Goal: Transaction & Acquisition: Purchase product/service

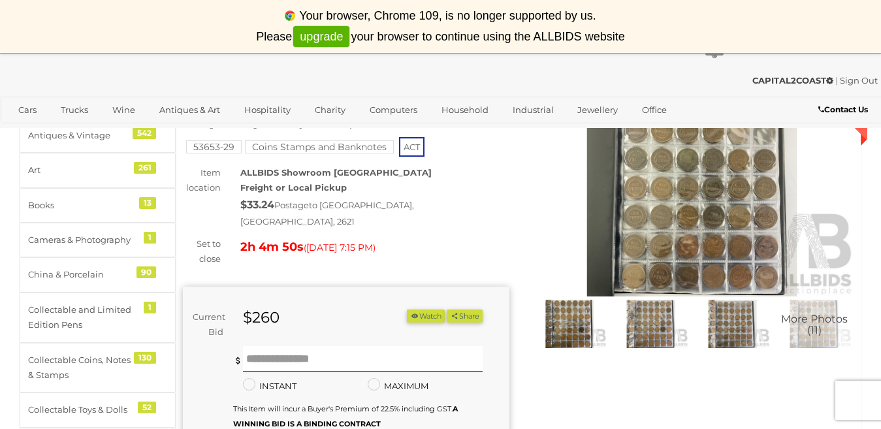
scroll to position [131, 0]
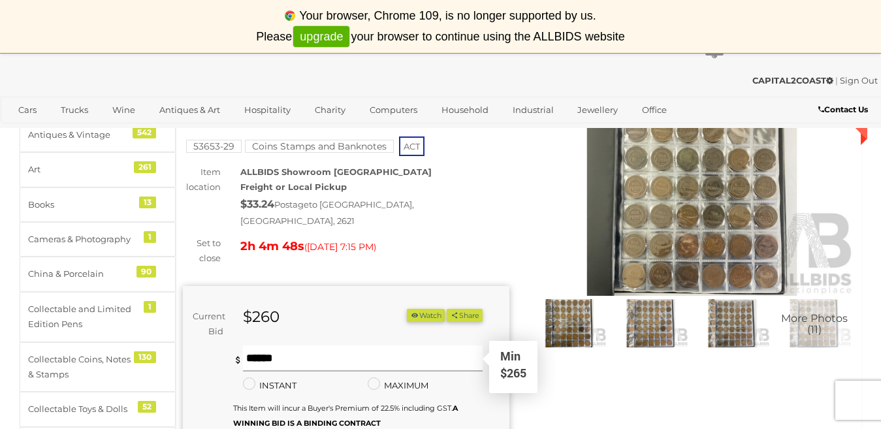
click at [260, 348] on input "text" at bounding box center [363, 358] width 240 height 26
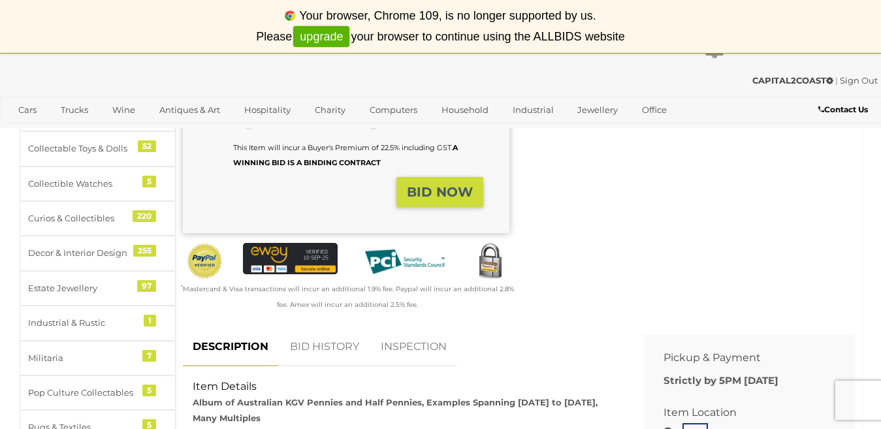
scroll to position [392, 0]
type input "***"
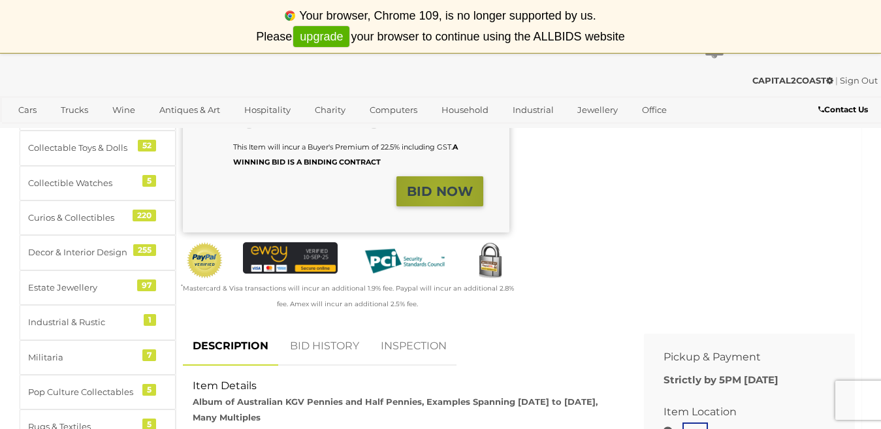
click at [441, 183] on strong "BID NOW" at bounding box center [440, 191] width 66 height 16
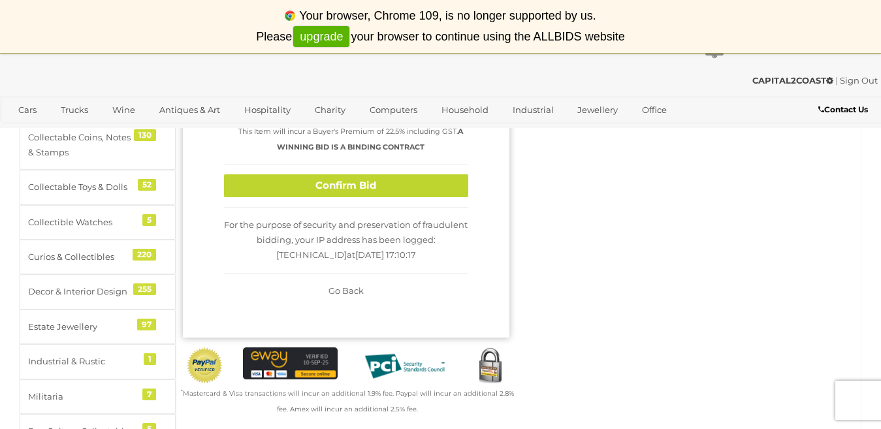
scroll to position [261, 0]
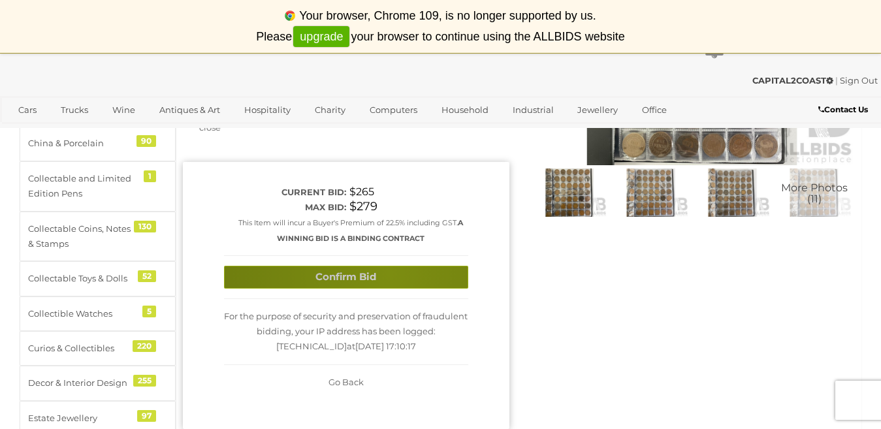
click at [389, 266] on button "Confirm Bid" at bounding box center [346, 277] width 244 height 23
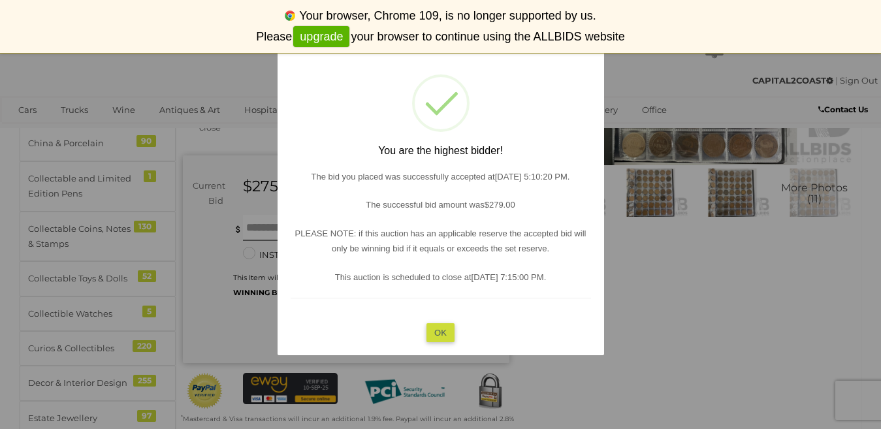
click at [438, 332] on button "OK" at bounding box center [440, 332] width 28 height 19
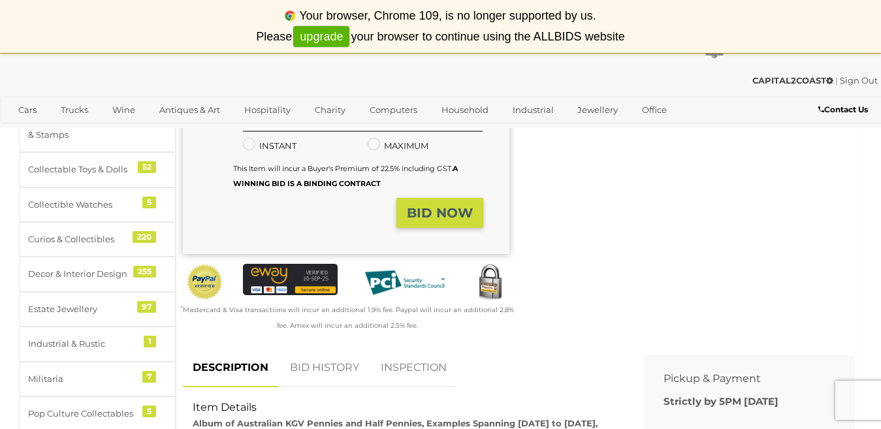
scroll to position [457, 0]
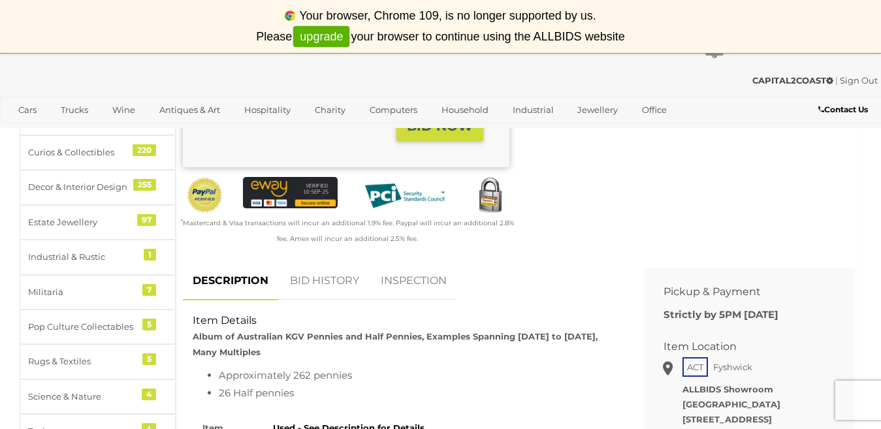
click at [308, 268] on link "BID HISTORY" at bounding box center [324, 281] width 89 height 39
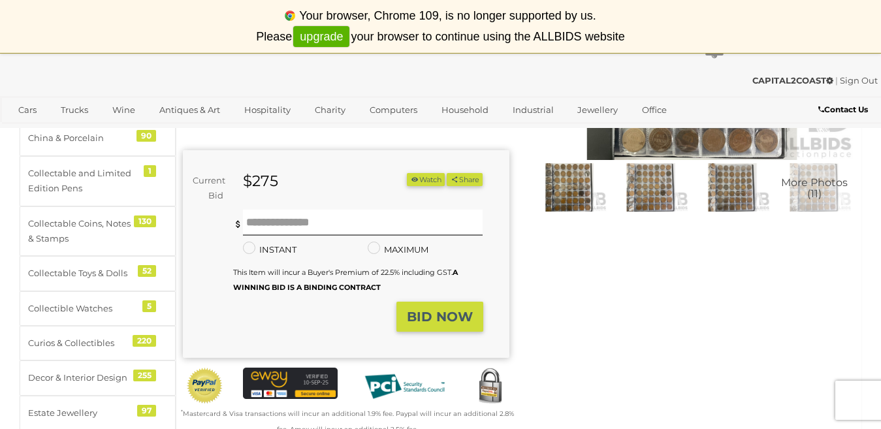
scroll to position [261, 0]
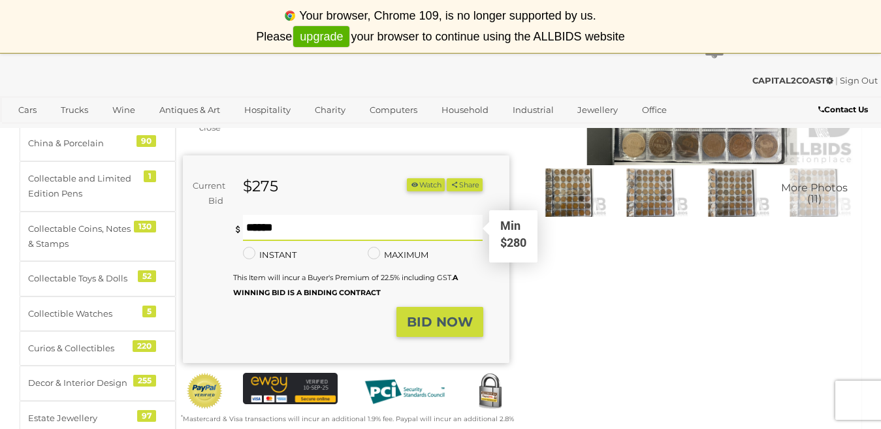
click at [273, 215] on input "text" at bounding box center [363, 228] width 240 height 26
type input "***"
click at [415, 314] on strong "BID NOW" at bounding box center [440, 322] width 66 height 16
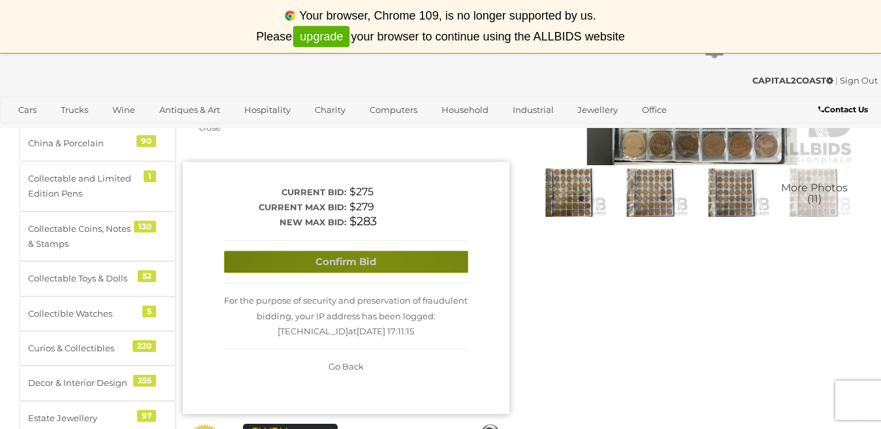
click at [377, 251] on button "Confirm Bid" at bounding box center [346, 262] width 244 height 23
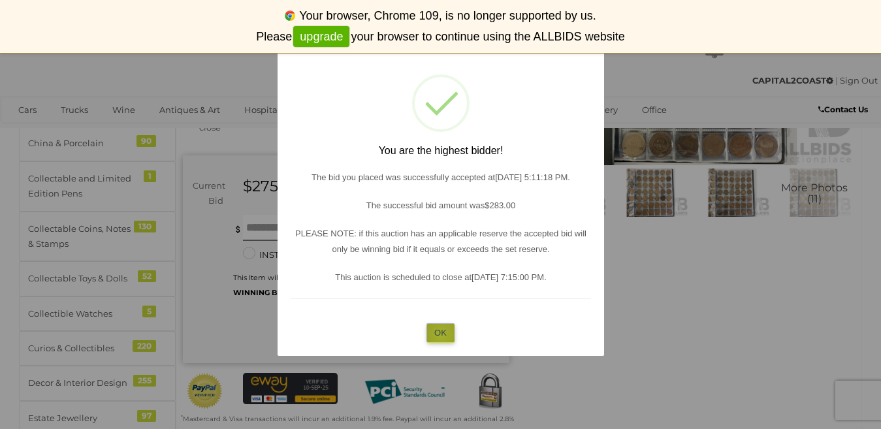
click at [441, 334] on button "OK" at bounding box center [440, 332] width 28 height 19
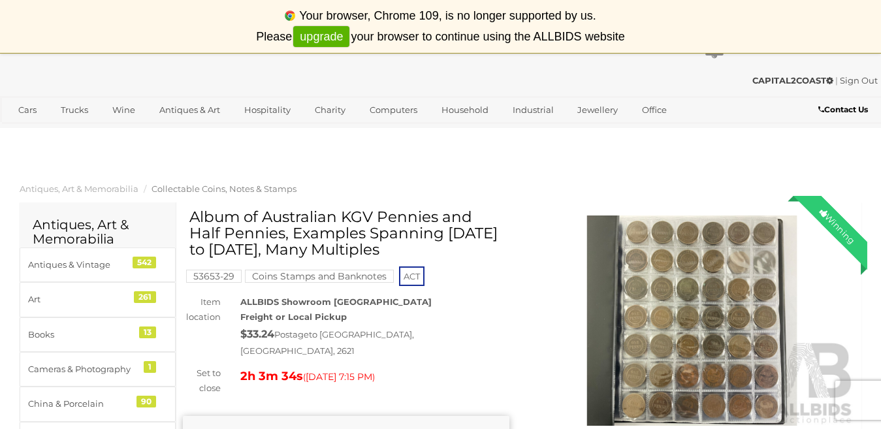
scroll to position [0, 0]
click at [719, 69] on div "✔ Track & Trace 6 13" at bounding box center [440, 35] width 881 height 70
click at [116, 19] on div "Your browser, Chrome 109, is no longer supported by us. Please upgrade your bro…" at bounding box center [440, 26] width 881 height 53
click at [18, 75] on div "CAPITAL2COAST | Sign Out" at bounding box center [440, 80] width 874 height 15
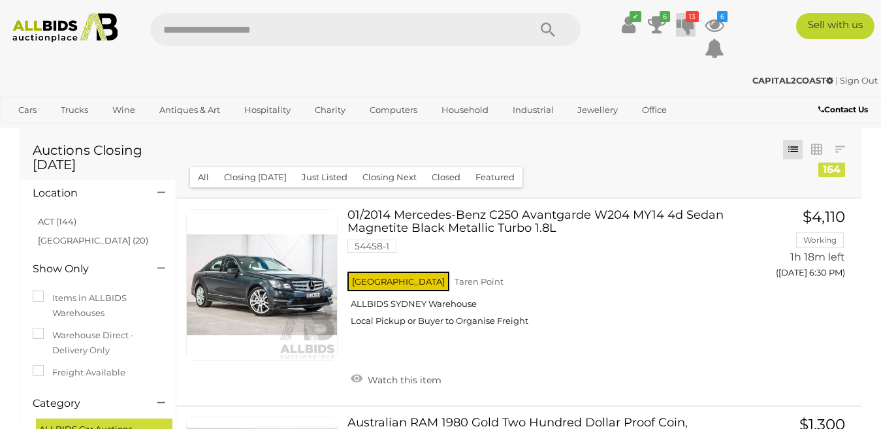
click at [685, 22] on icon "13" at bounding box center [691, 16] width 13 height 11
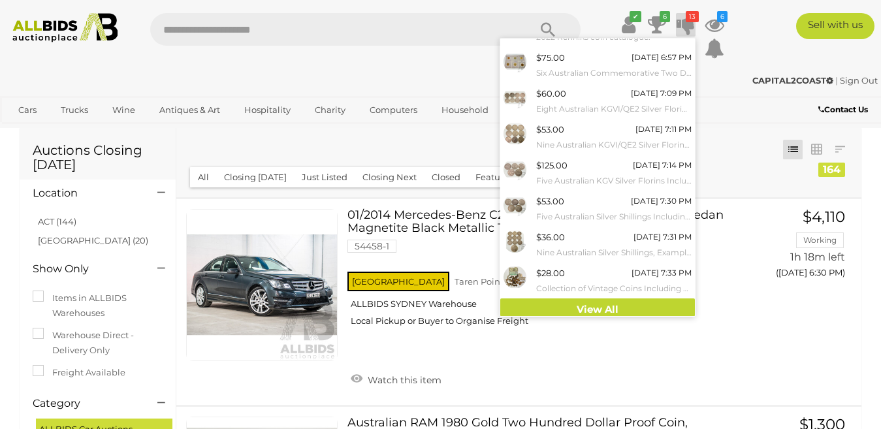
scroll to position [138, 0]
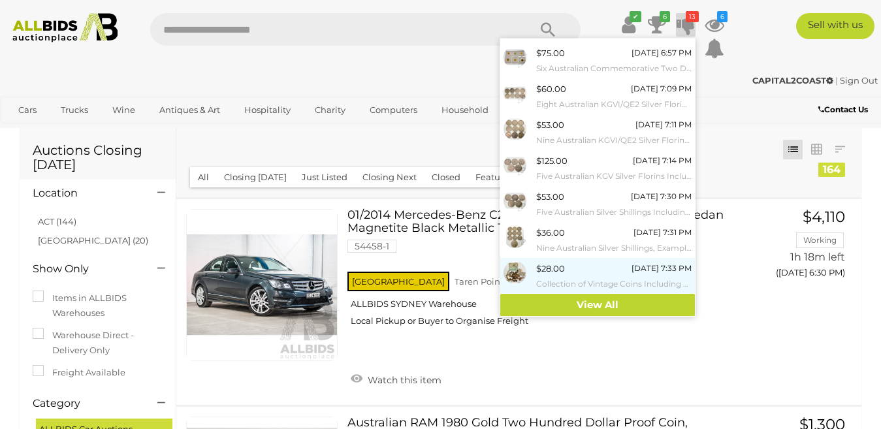
click at [509, 268] on img at bounding box center [514, 272] width 23 height 23
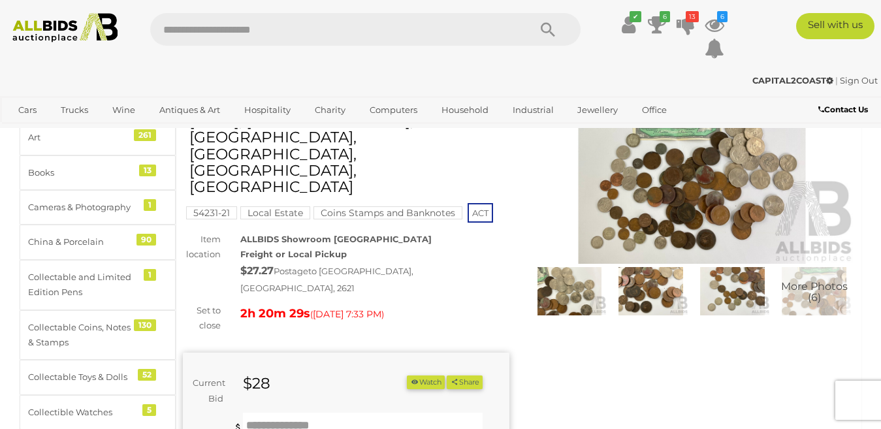
scroll to position [131, 0]
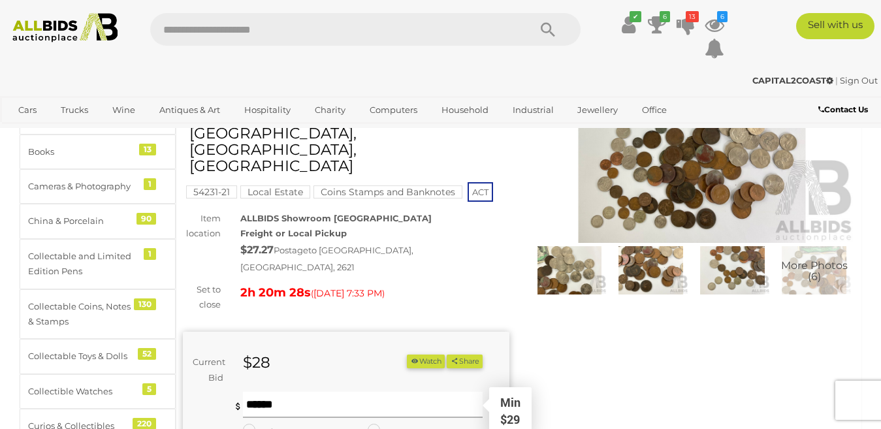
click at [265, 392] on input "text" at bounding box center [363, 405] width 240 height 26
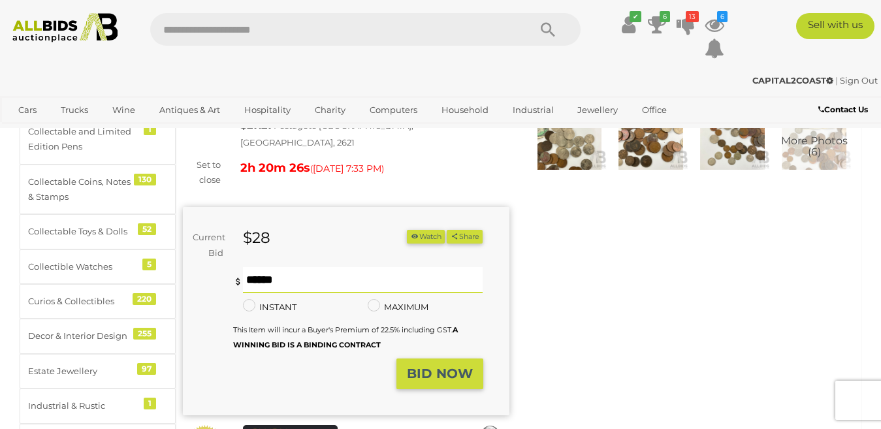
scroll to position [261, 0]
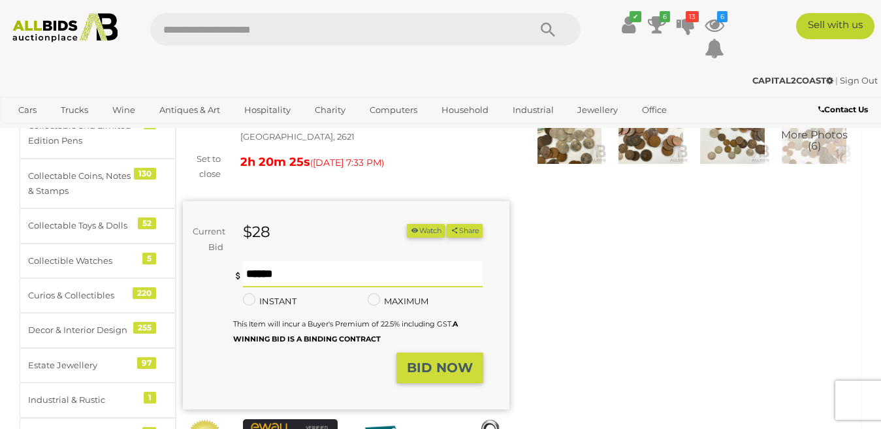
type input "**"
click at [415, 360] on strong "BID NOW" at bounding box center [440, 368] width 66 height 16
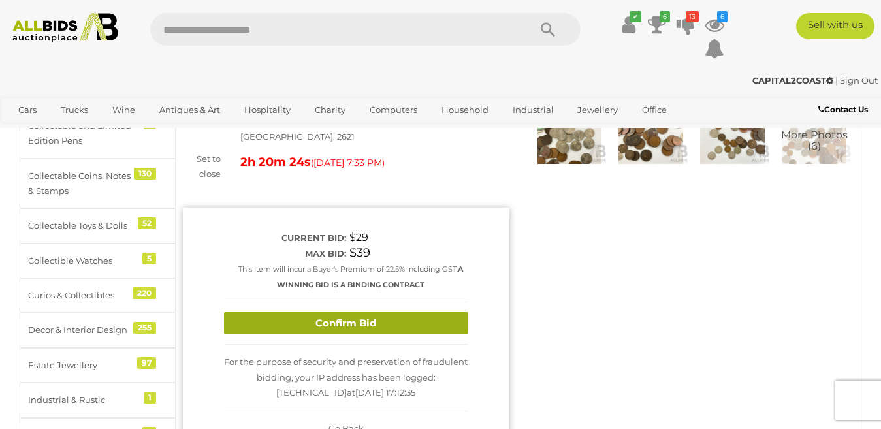
click at [395, 312] on button "Confirm Bid" at bounding box center [346, 323] width 244 height 23
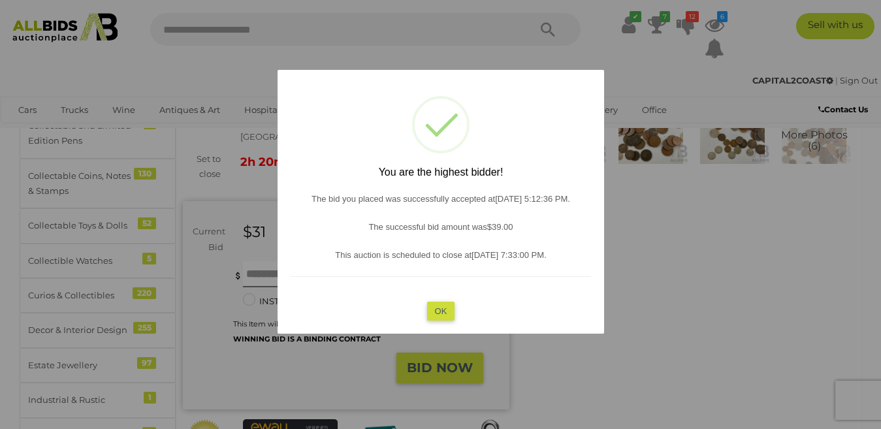
click at [439, 310] on button "OK" at bounding box center [440, 310] width 28 height 19
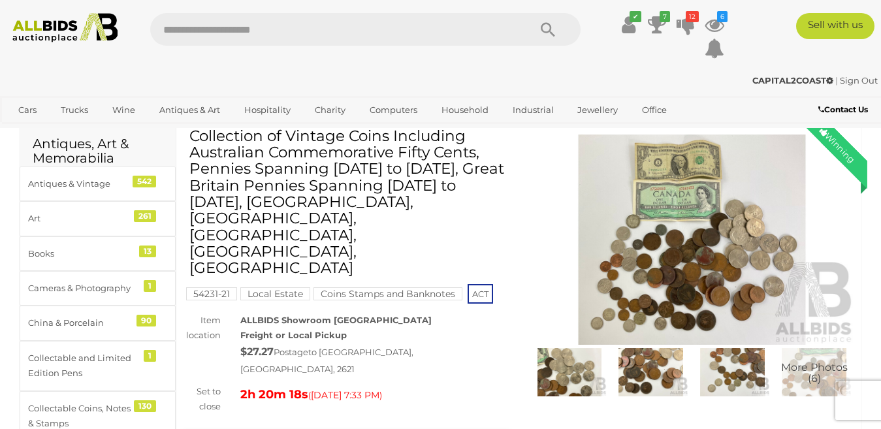
scroll to position [0, 0]
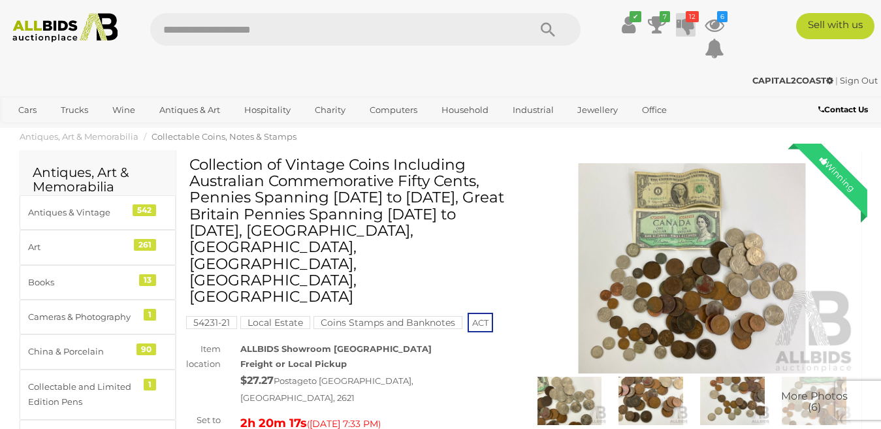
click at [691, 23] on icon at bounding box center [685, 24] width 18 height 23
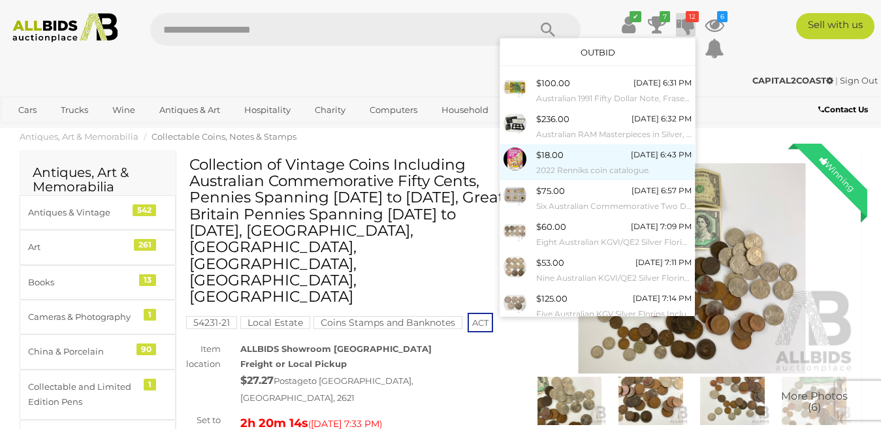
click at [554, 162] on div "$18.00" at bounding box center [549, 155] width 27 height 15
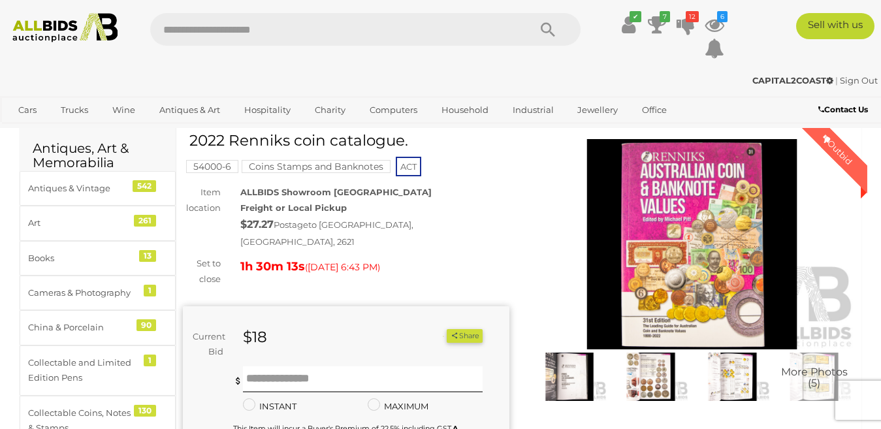
scroll to position [65, 0]
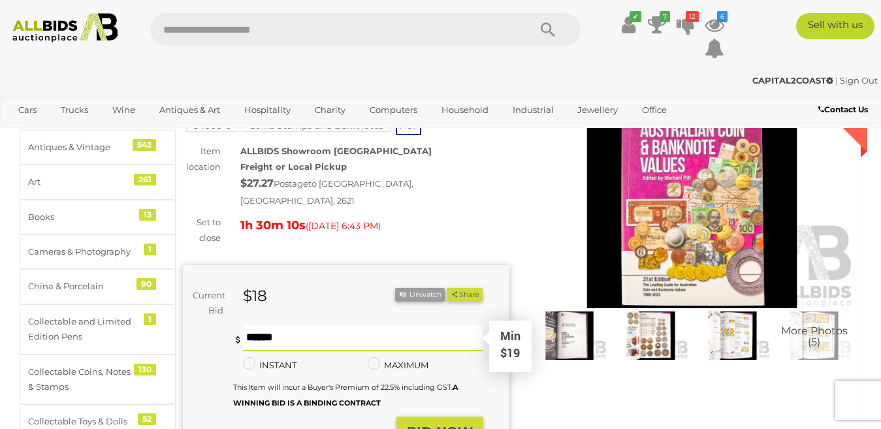
click at [247, 325] on input "text" at bounding box center [363, 338] width 240 height 26
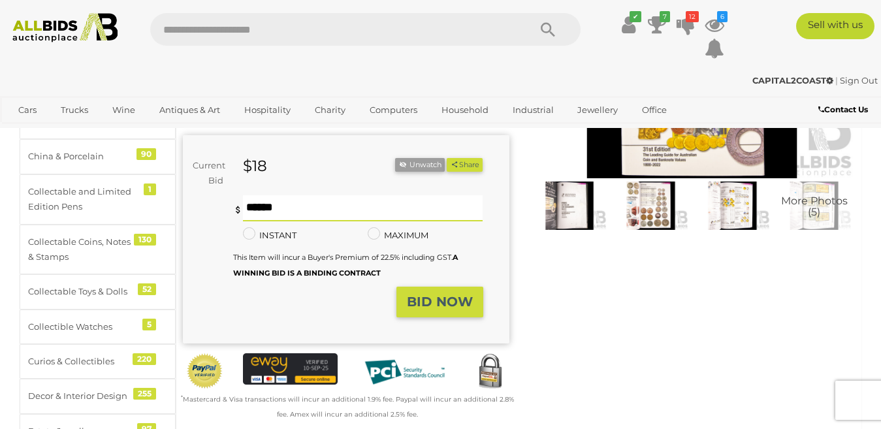
scroll to position [196, 0]
type input "**"
click at [442, 293] on strong "BID NOW" at bounding box center [440, 301] width 66 height 16
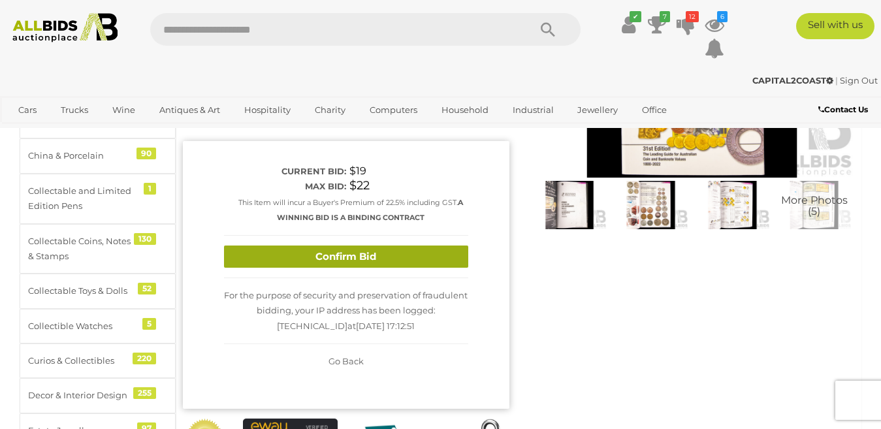
click at [424, 245] on button "Confirm Bid" at bounding box center [346, 256] width 244 height 23
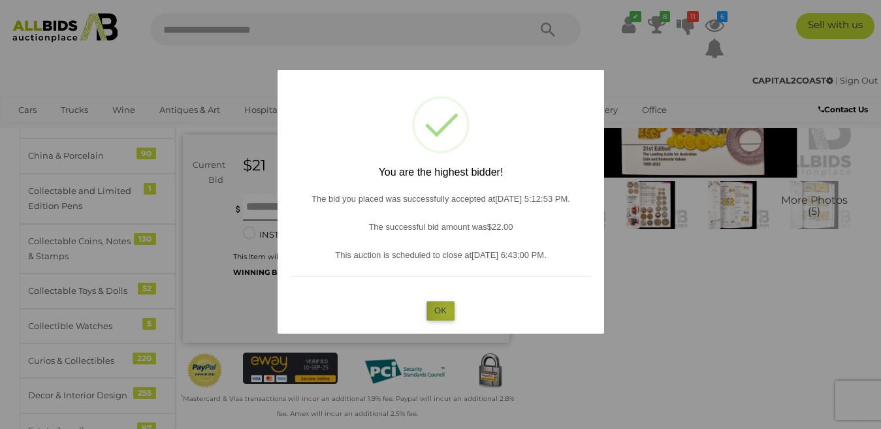
click at [448, 313] on button "OK" at bounding box center [440, 310] width 28 height 19
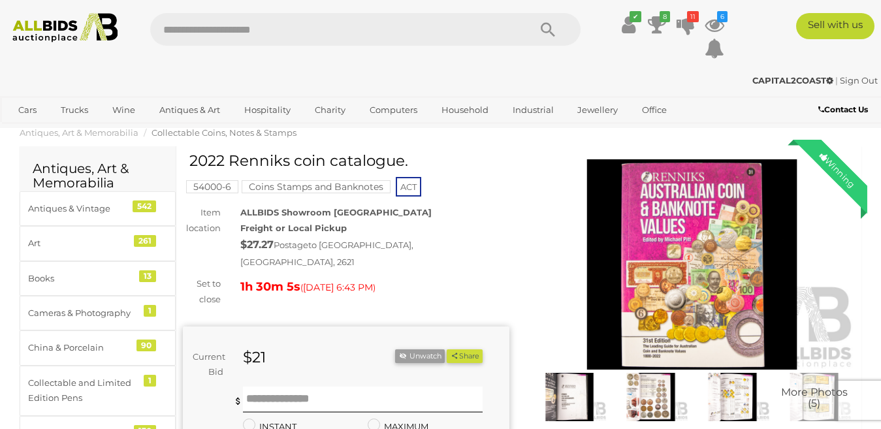
scroll to position [0, 0]
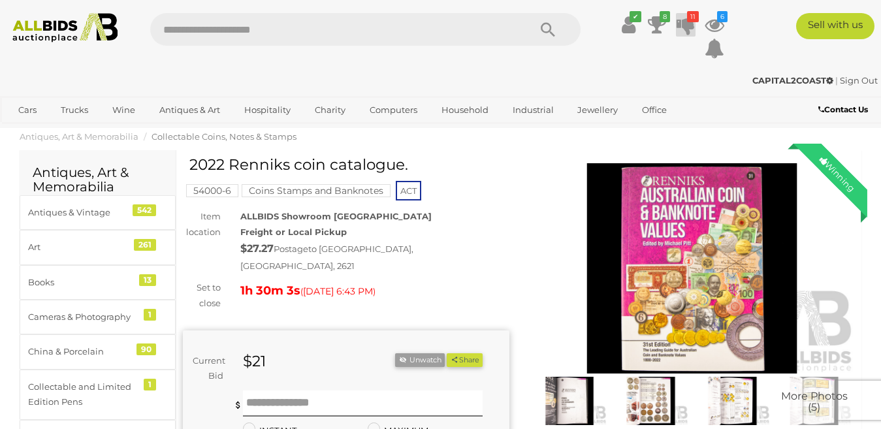
click at [687, 29] on icon at bounding box center [685, 24] width 18 height 23
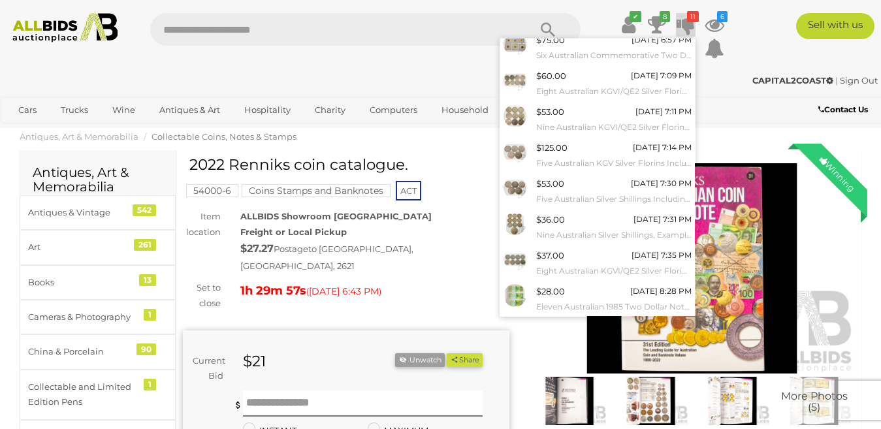
scroll to position [138, 0]
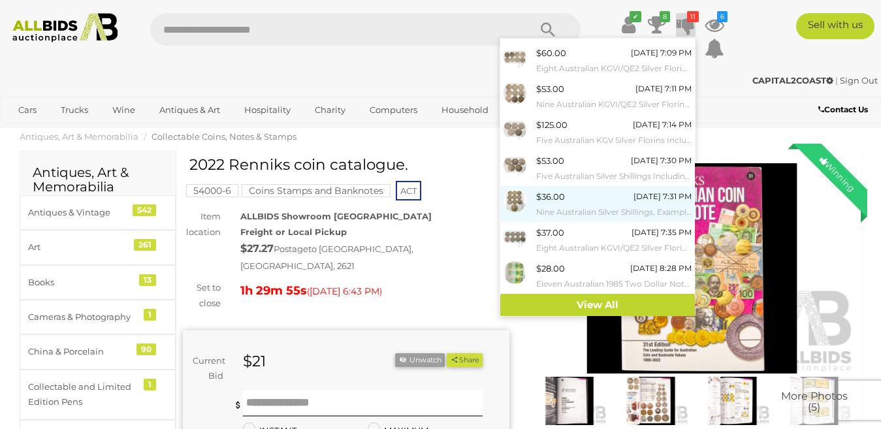
click at [513, 200] on img at bounding box center [514, 200] width 23 height 23
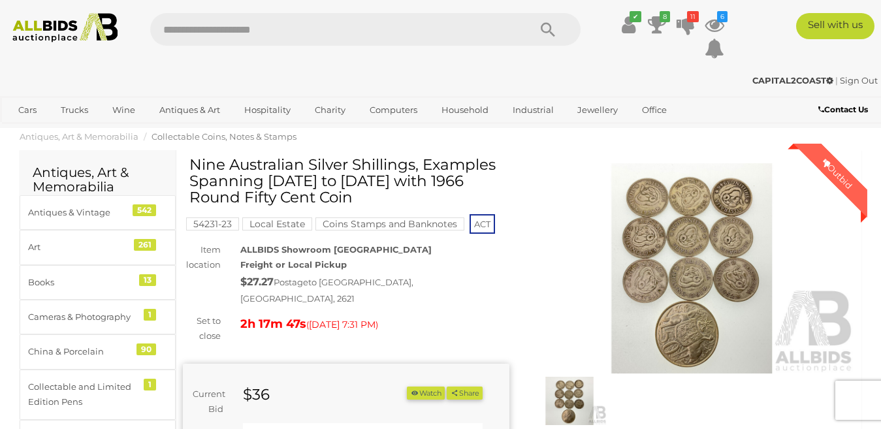
click at [685, 226] on img at bounding box center [692, 268] width 326 height 210
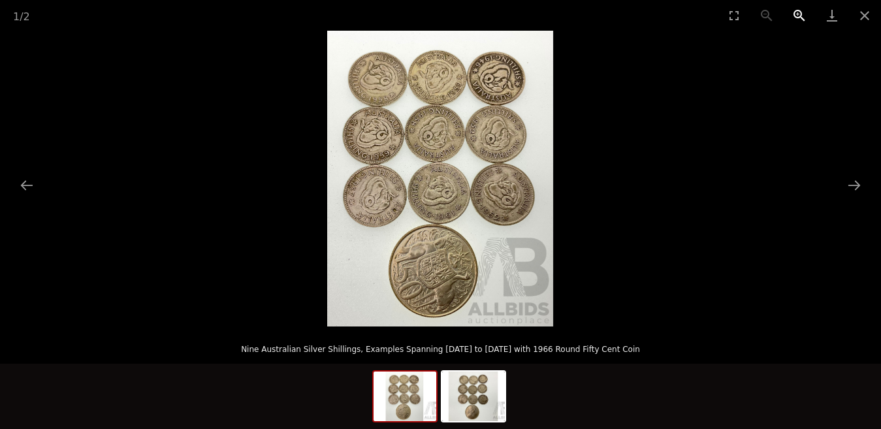
click at [798, 10] on button "Zoom in" at bounding box center [799, 15] width 33 height 31
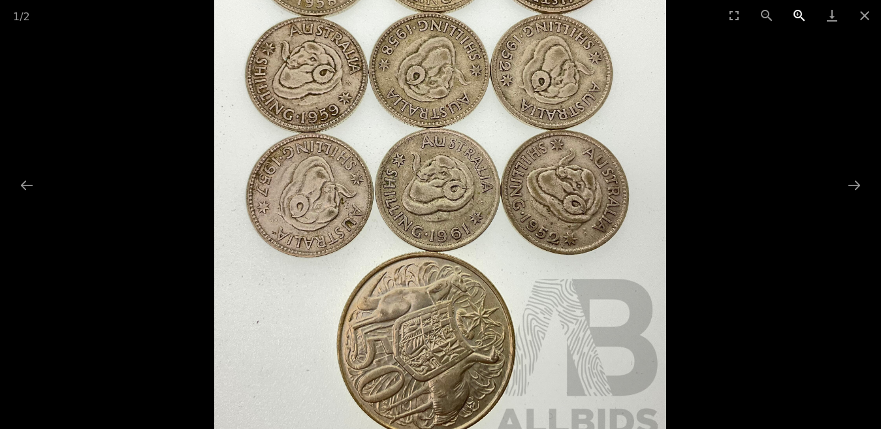
click at [798, 10] on button "Zoom in" at bounding box center [799, 15] width 33 height 31
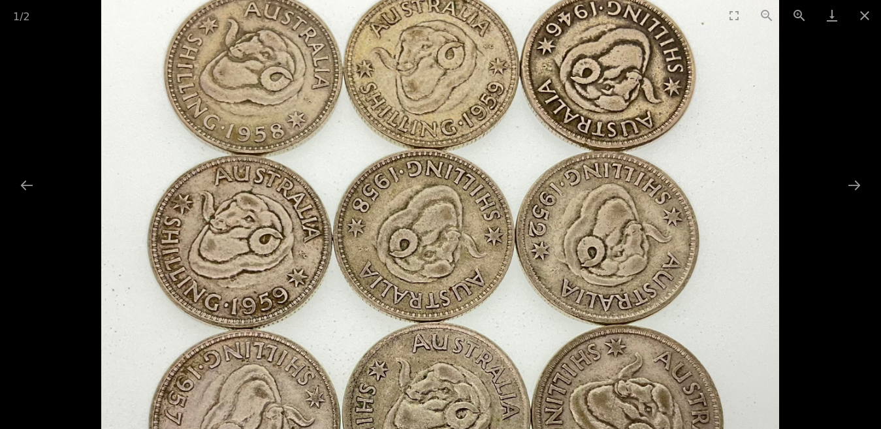
drag, startPoint x: 608, startPoint y: 94, endPoint x: 589, endPoint y: 322, distance: 229.2
click at [589, 322] on img at bounding box center [440, 371] width 678 height 887
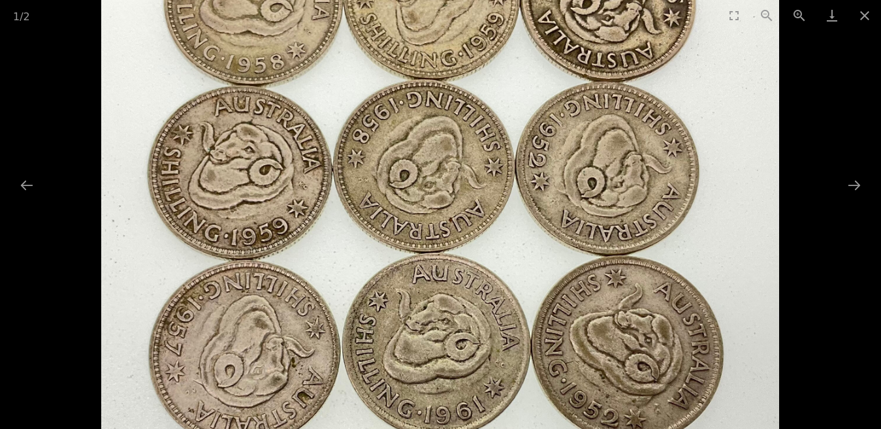
drag, startPoint x: 583, startPoint y: 264, endPoint x: 567, endPoint y: 125, distance: 140.6
click at [567, 125] on img at bounding box center [440, 301] width 678 height 887
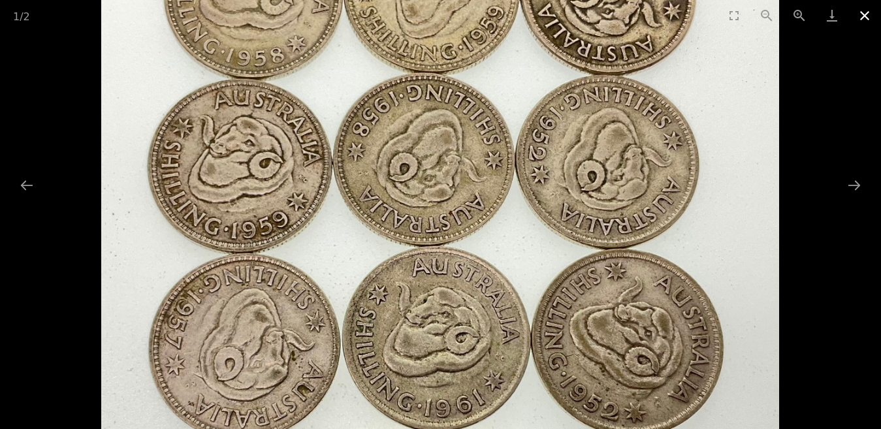
click at [862, 15] on button "Close gallery" at bounding box center [864, 15] width 33 height 31
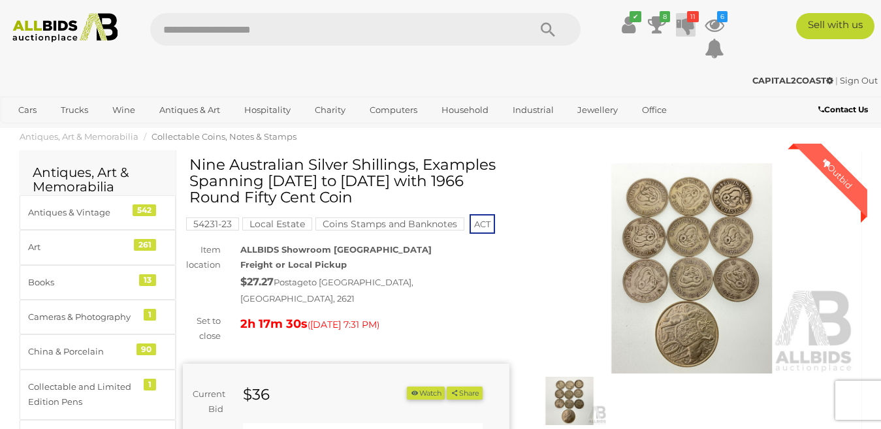
click at [687, 20] on icon "11" at bounding box center [693, 16] width 12 height 11
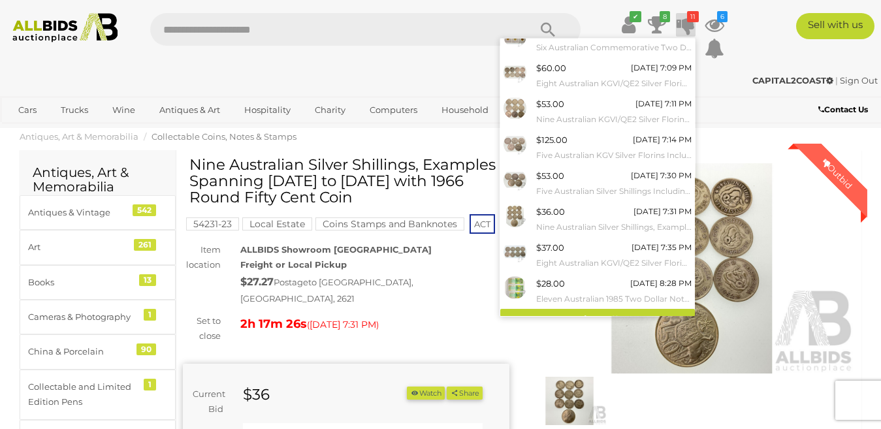
scroll to position [138, 0]
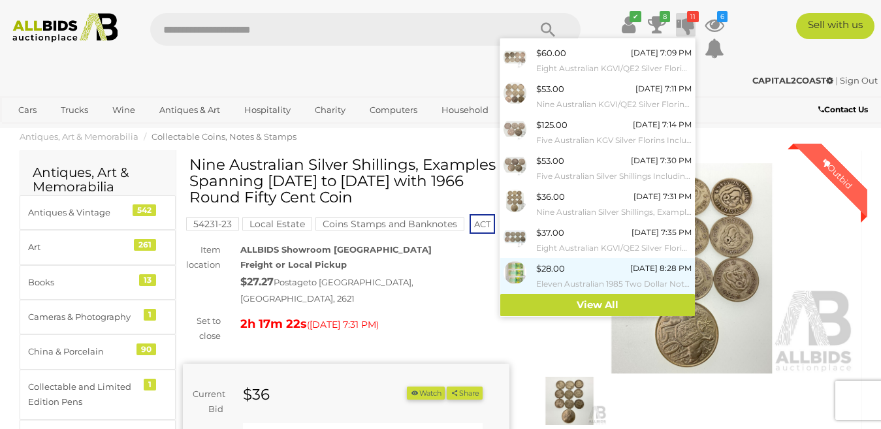
click at [512, 262] on img at bounding box center [514, 272] width 23 height 23
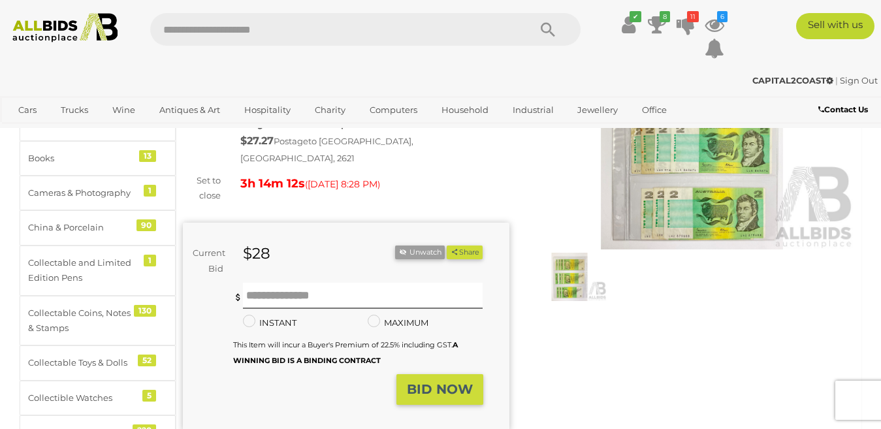
scroll to position [131, 0]
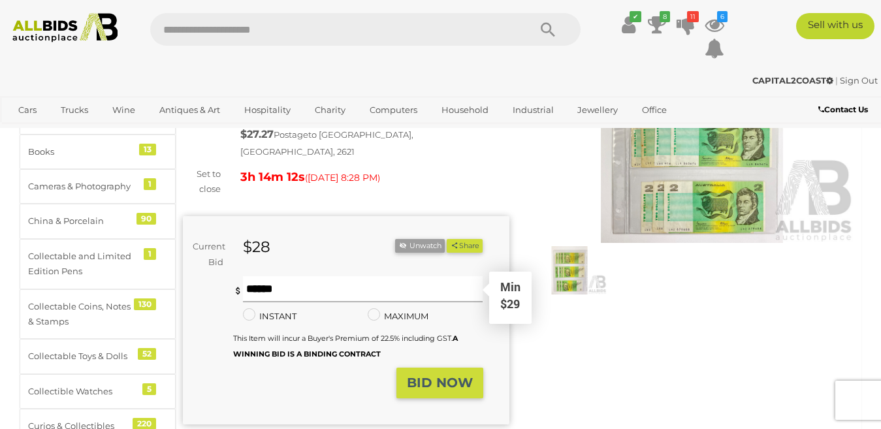
click at [256, 276] on input "text" at bounding box center [363, 289] width 240 height 26
type input "**"
click at [441, 375] on strong "BID NOW" at bounding box center [440, 383] width 66 height 16
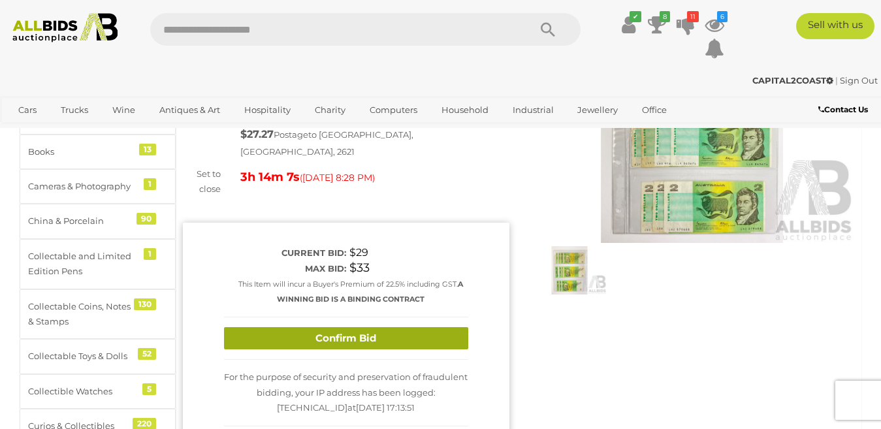
click at [386, 327] on button "Confirm Bid" at bounding box center [346, 338] width 244 height 23
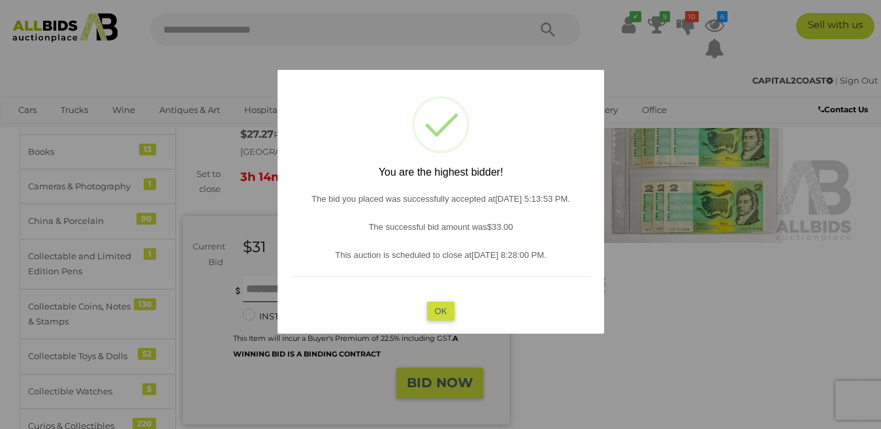
click at [451, 309] on button "OK" at bounding box center [440, 310] width 28 height 19
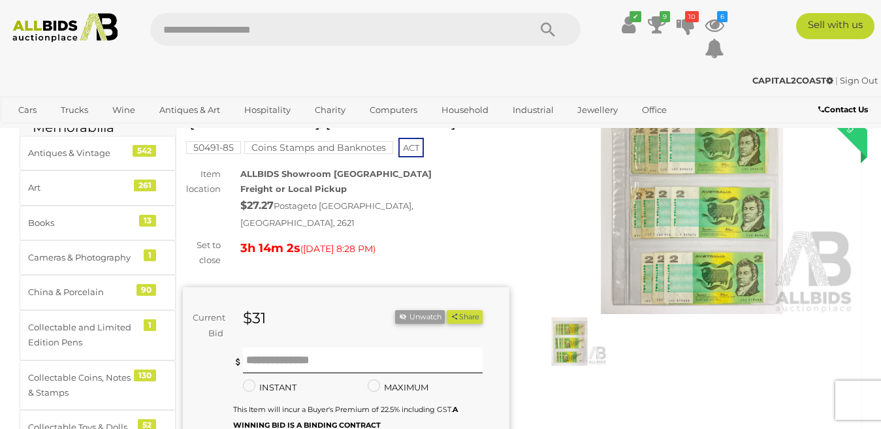
scroll to position [0, 0]
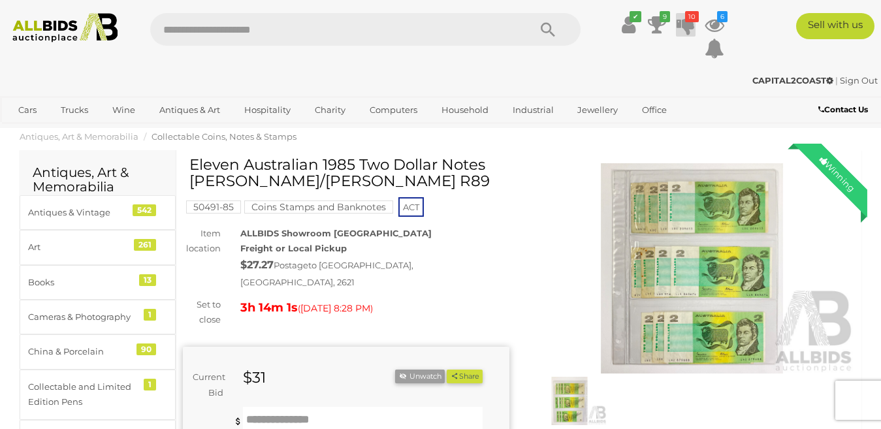
click at [684, 25] on icon at bounding box center [685, 24] width 18 height 23
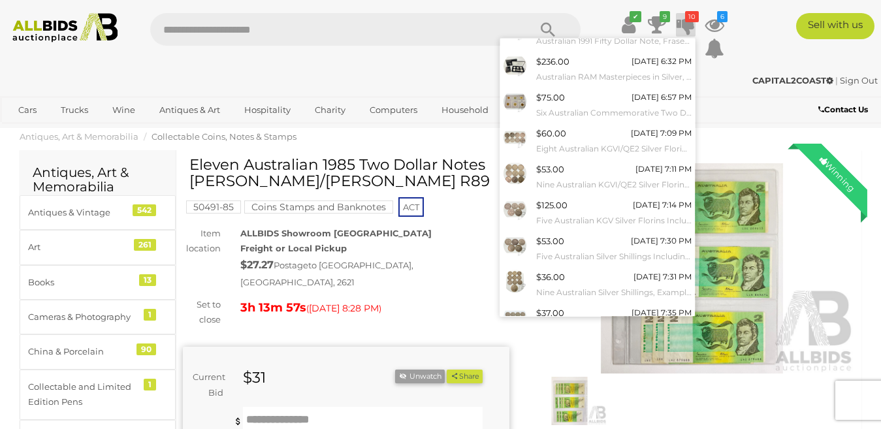
scroll to position [65, 0]
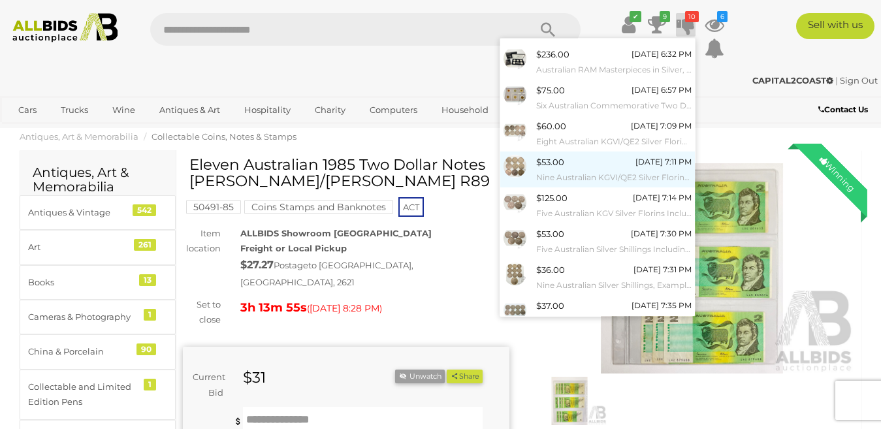
click at [535, 163] on div at bounding box center [519, 166] width 33 height 23
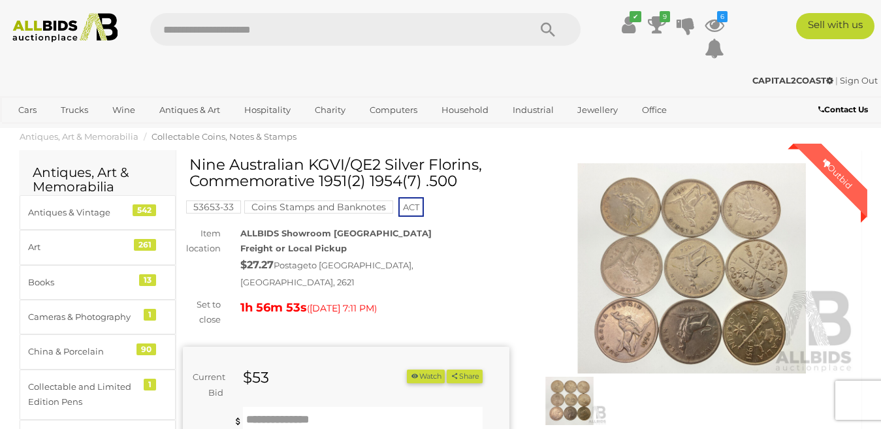
click at [681, 260] on img at bounding box center [692, 268] width 326 height 210
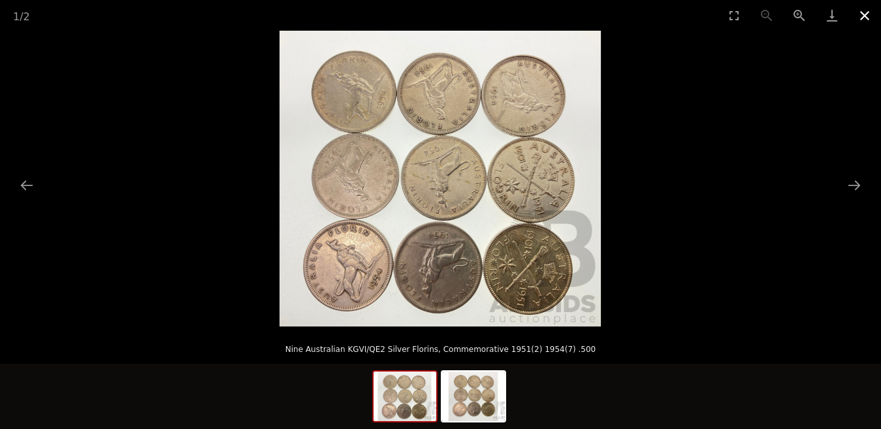
click at [862, 16] on button "Close gallery" at bounding box center [864, 15] width 33 height 31
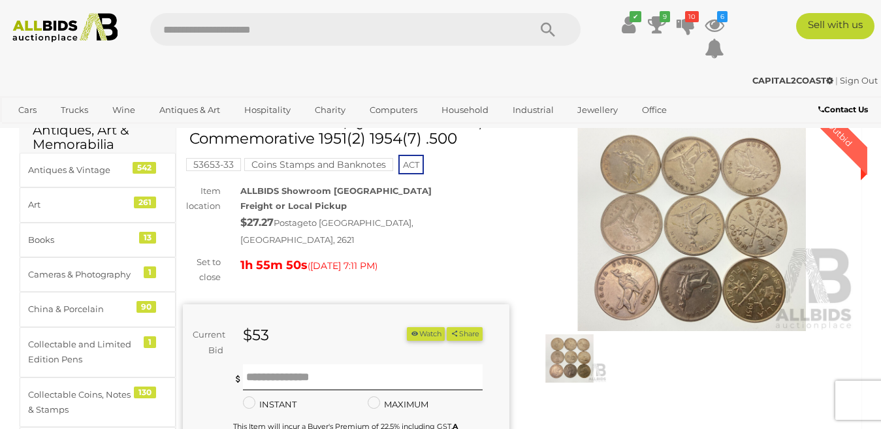
scroll to position [65, 0]
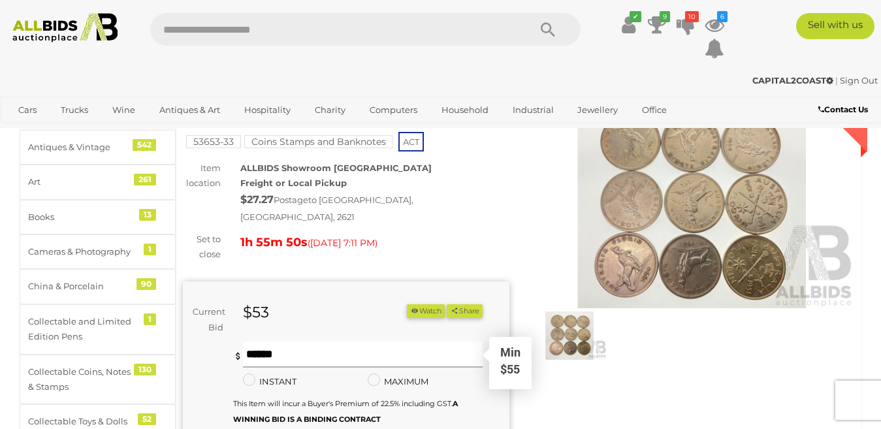
click at [272, 343] on input "text" at bounding box center [363, 354] width 240 height 26
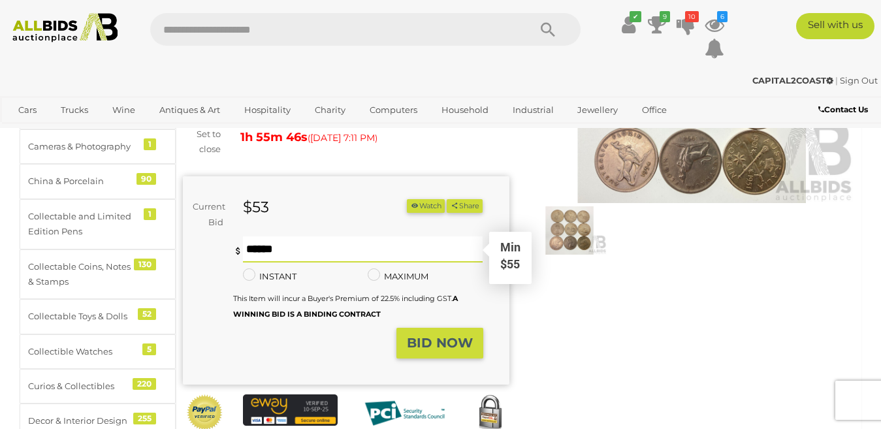
scroll to position [196, 0]
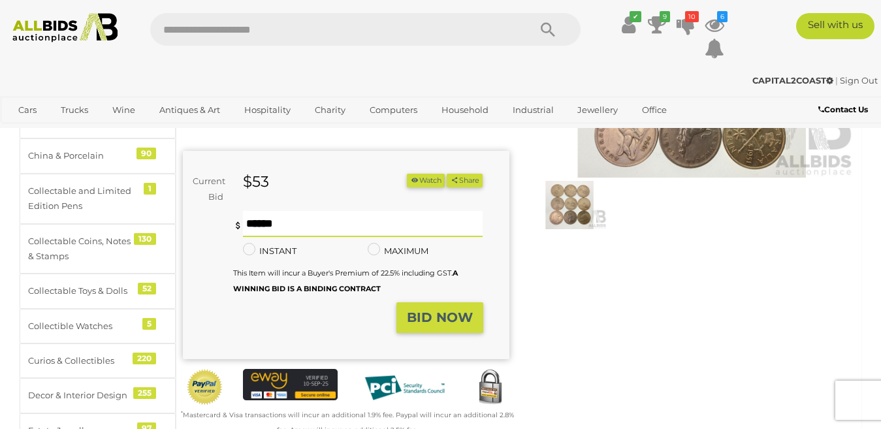
type input "**"
click at [438, 309] on strong "BID NOW" at bounding box center [440, 317] width 66 height 16
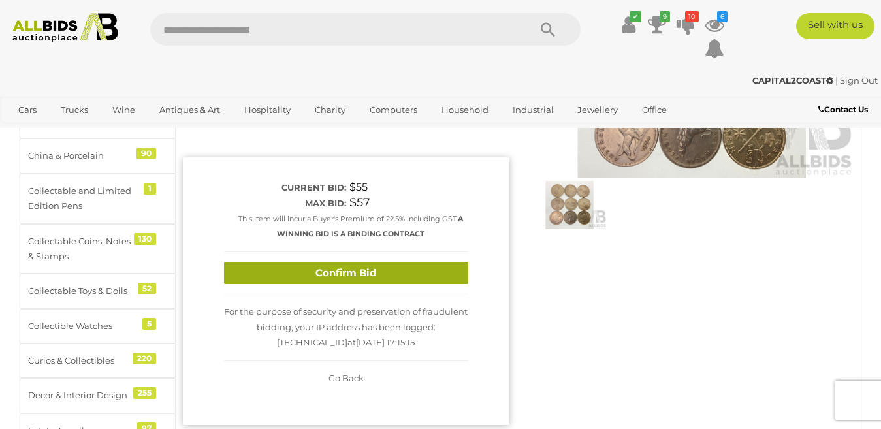
click at [414, 262] on button "Confirm Bid" at bounding box center [346, 273] width 244 height 23
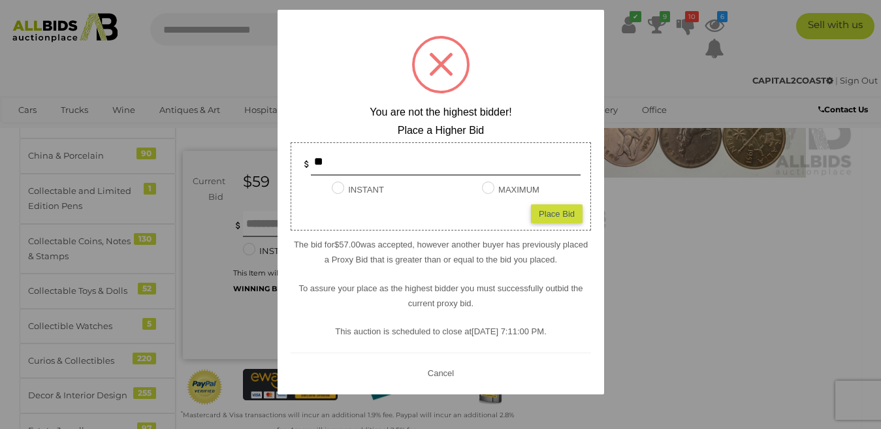
click at [439, 372] on button "Cancel" at bounding box center [440, 372] width 34 height 16
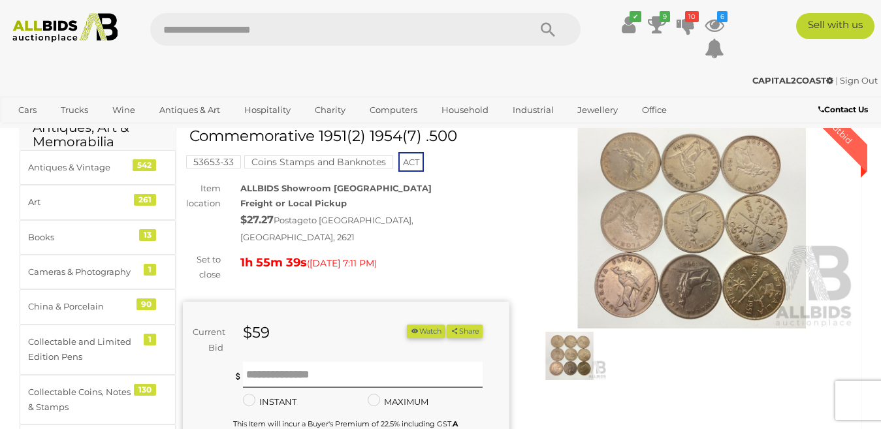
scroll to position [0, 0]
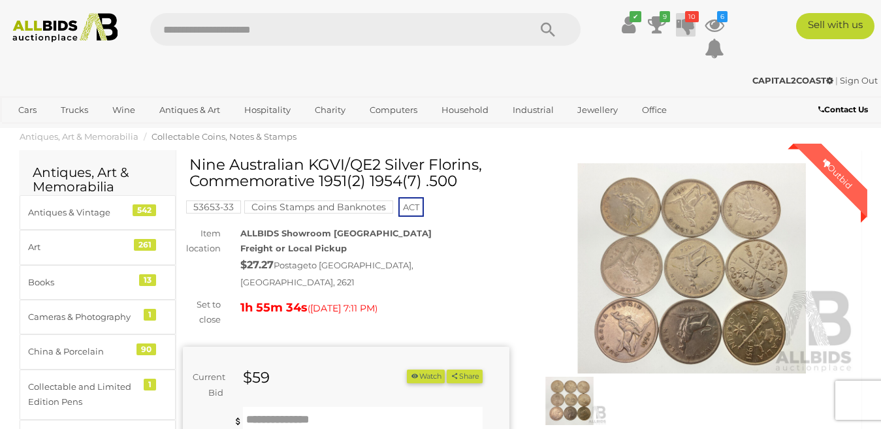
click at [681, 22] on icon at bounding box center [685, 24] width 18 height 23
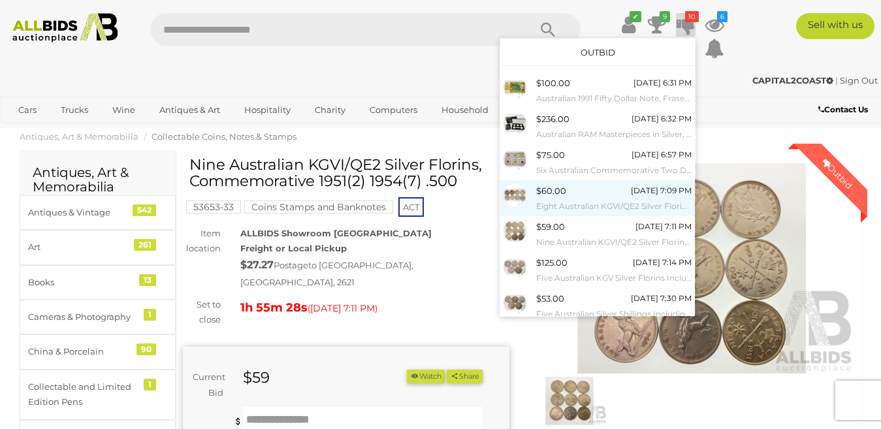
click at [519, 193] on img at bounding box center [514, 194] width 23 height 23
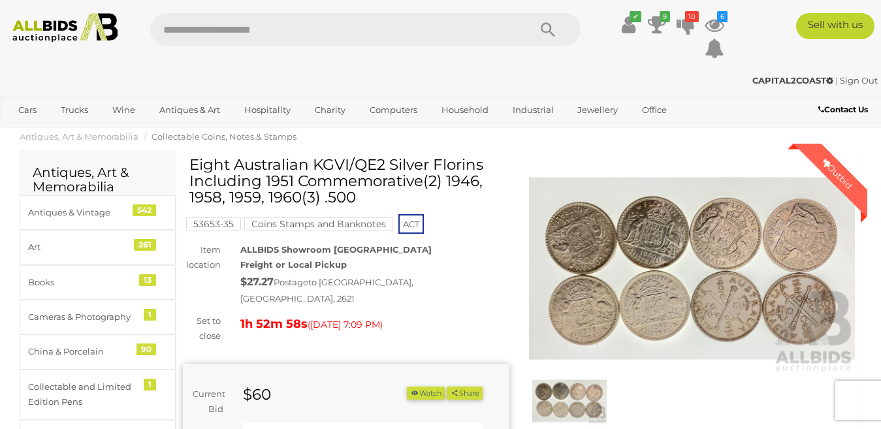
click at [665, 266] on img at bounding box center [692, 268] width 326 height 210
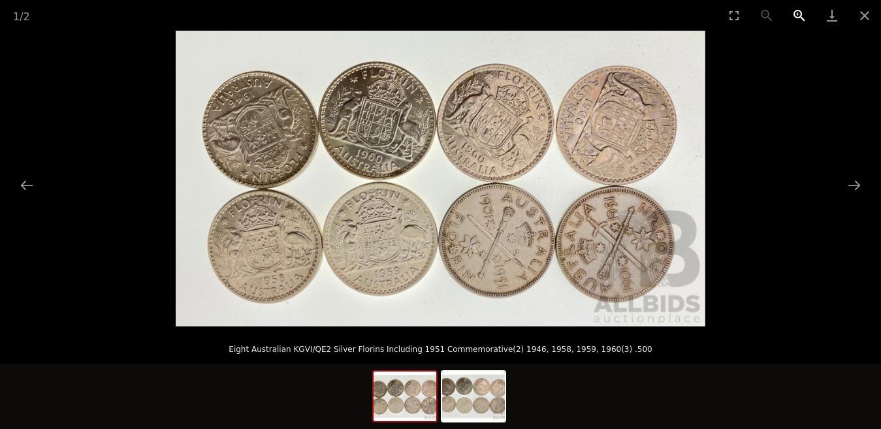
click at [794, 11] on button "Zoom in" at bounding box center [799, 15] width 33 height 31
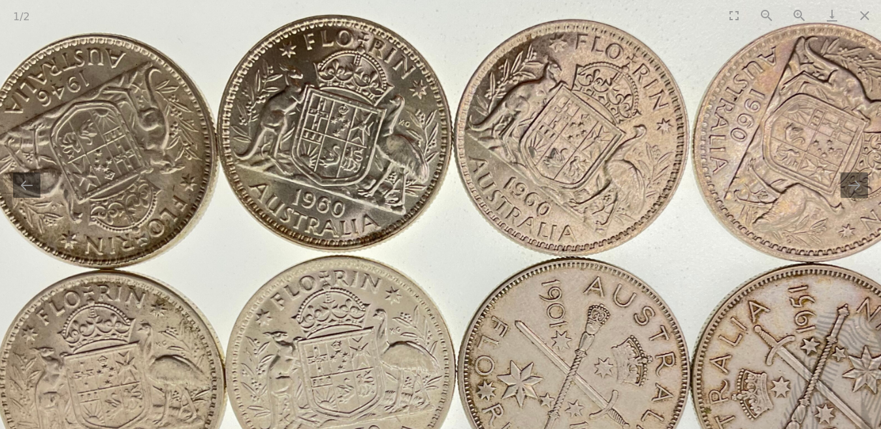
drag, startPoint x: 615, startPoint y: 174, endPoint x: 636, endPoint y: 244, distance: 73.5
click at [636, 244] on img at bounding box center [461, 248] width 1058 height 591
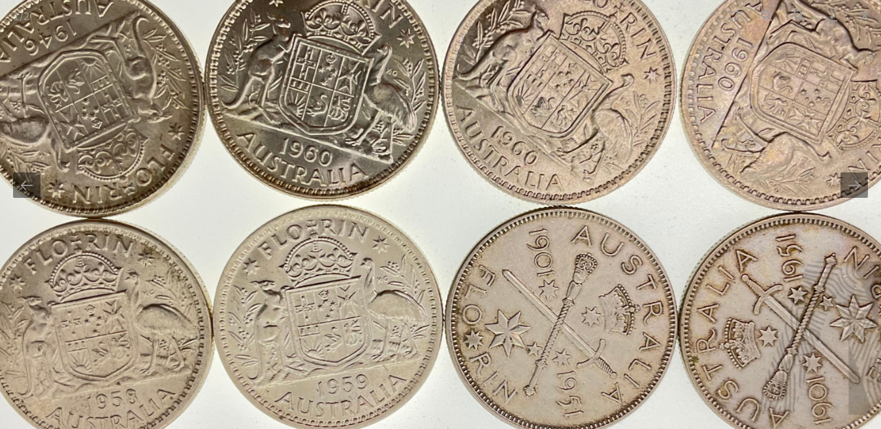
drag, startPoint x: 484, startPoint y: 313, endPoint x: 471, endPoint y: 253, distance: 61.5
click at [471, 253] on img at bounding box center [448, 197] width 1058 height 591
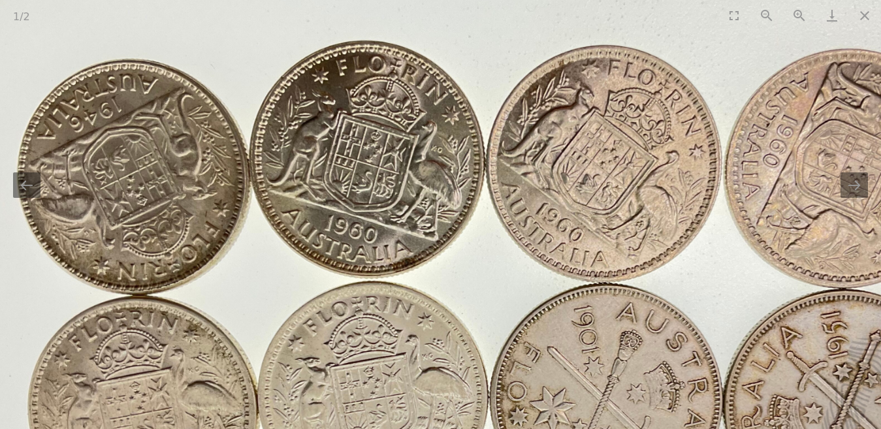
drag, startPoint x: 484, startPoint y: 252, endPoint x: 529, endPoint y: 330, distance: 90.4
click at [529, 330] on img at bounding box center [493, 274] width 1058 height 591
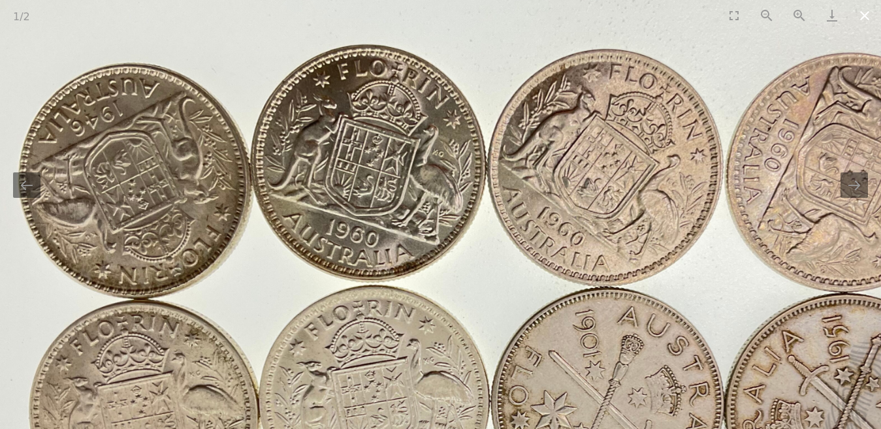
click at [862, 13] on button "Close gallery" at bounding box center [864, 15] width 33 height 31
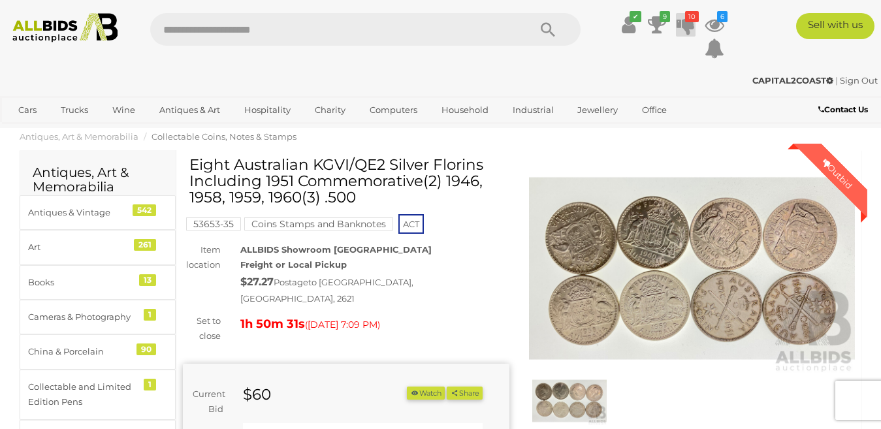
click at [683, 27] on icon at bounding box center [685, 24] width 18 height 23
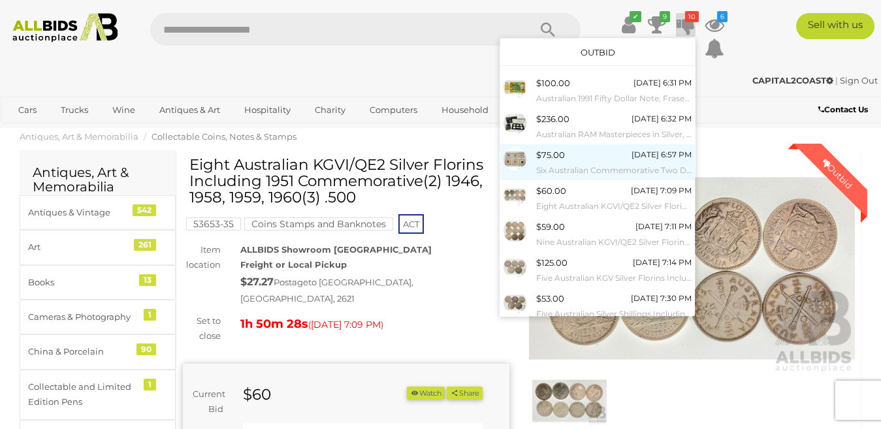
click at [526, 158] on img at bounding box center [514, 159] width 23 height 23
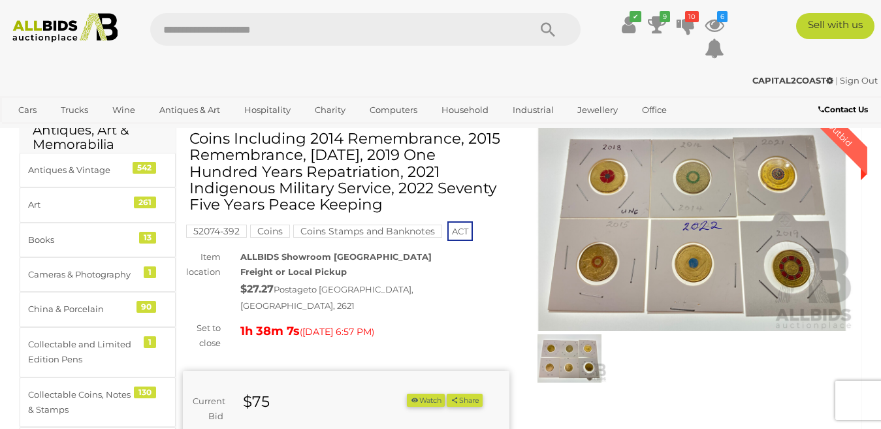
scroll to position [65, 0]
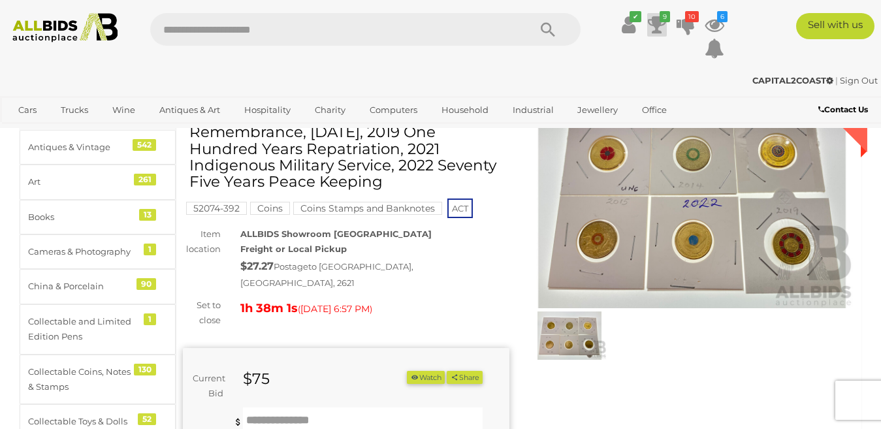
click at [653, 23] on icon at bounding box center [656, 24] width 18 height 23
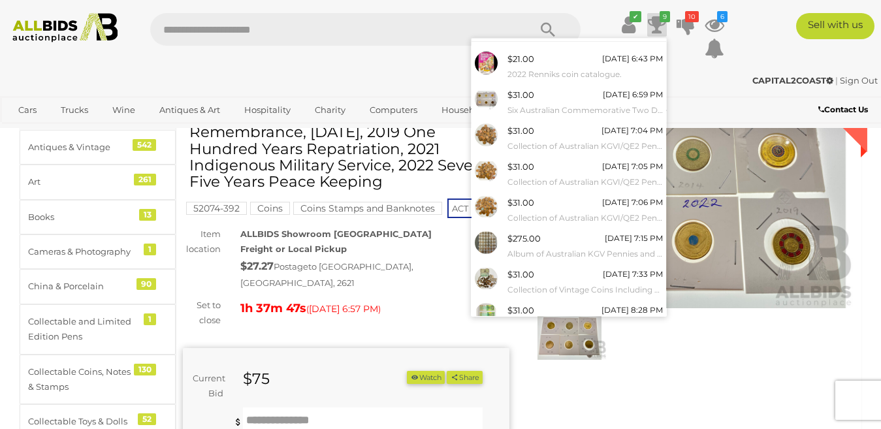
scroll to position [0, 0]
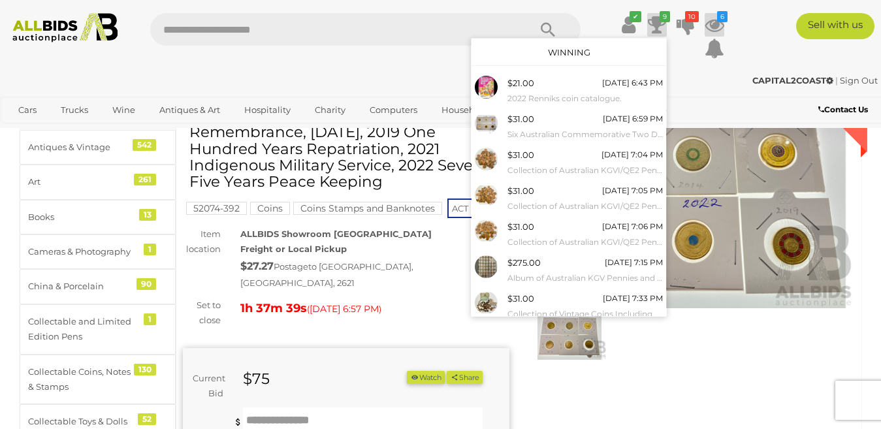
click at [717, 22] on icon "6" at bounding box center [722, 16] width 10 height 11
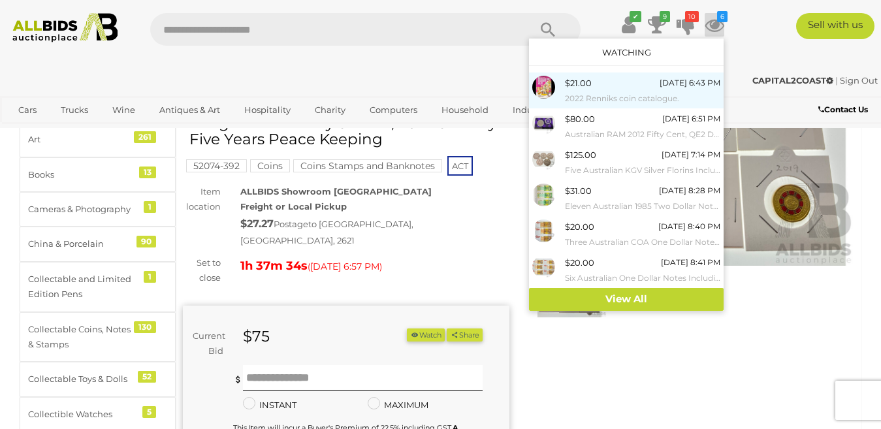
scroll to position [131, 0]
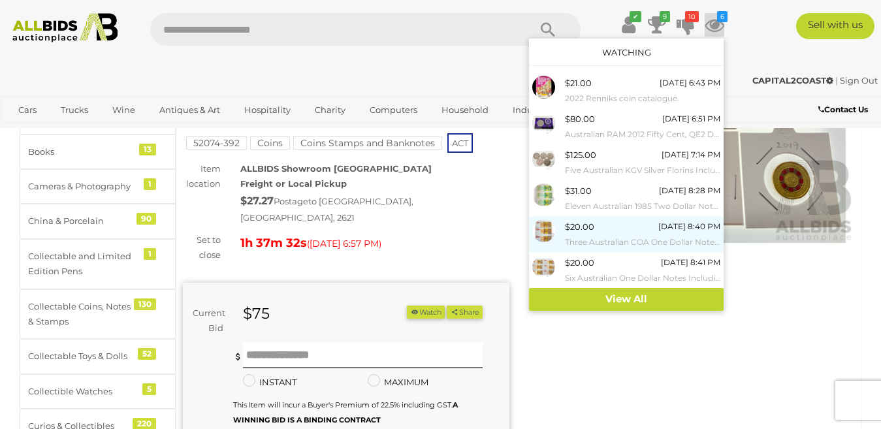
click at [544, 229] on img at bounding box center [543, 230] width 23 height 23
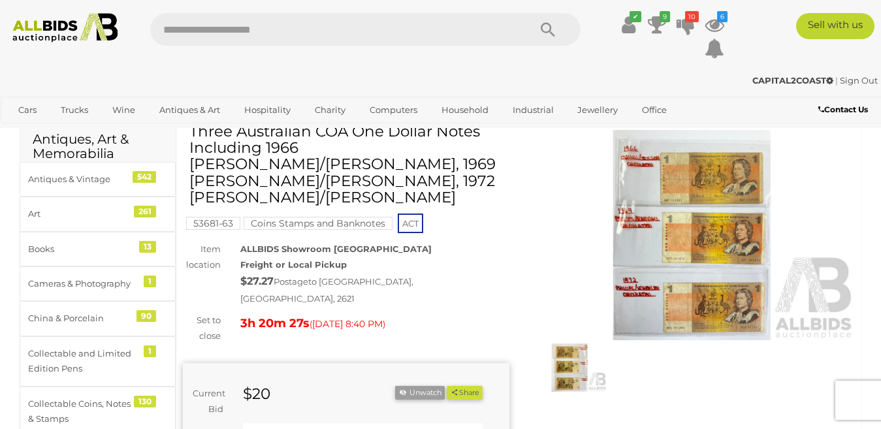
scroll to position [65, 0]
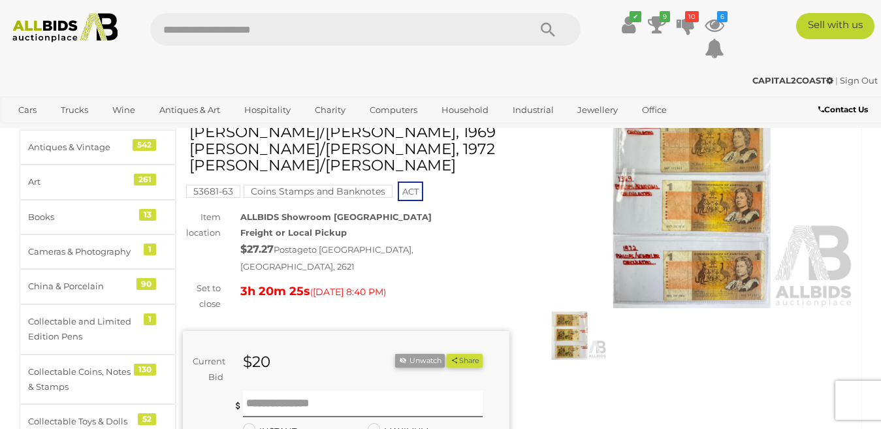
click at [693, 189] on img at bounding box center [692, 203] width 326 height 210
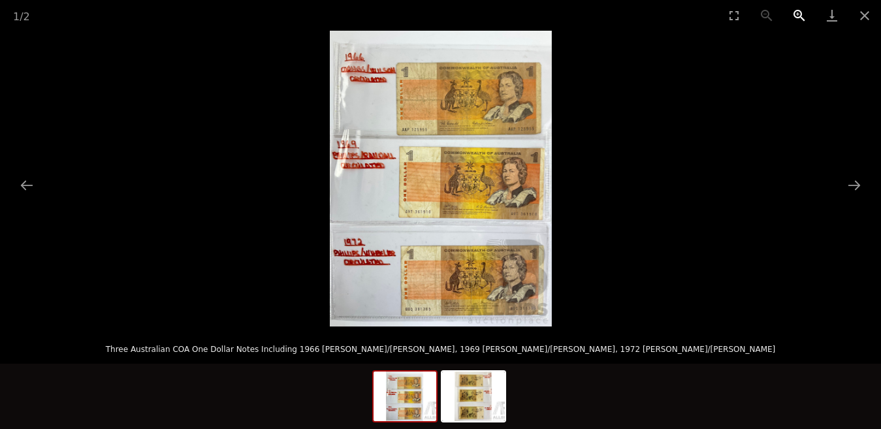
click at [796, 13] on button "Zoom in" at bounding box center [799, 15] width 33 height 31
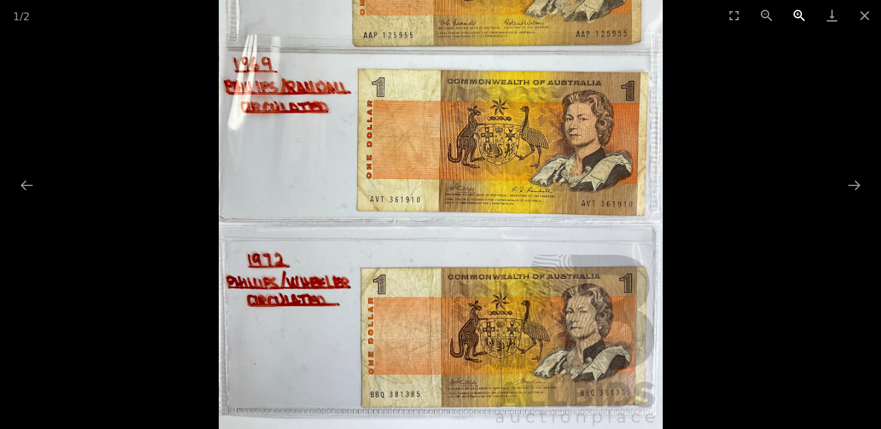
click at [796, 13] on button "Zoom in" at bounding box center [799, 15] width 33 height 31
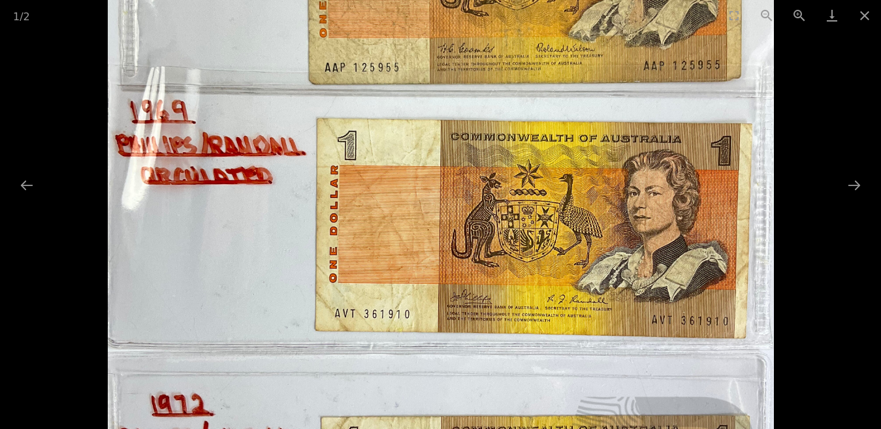
drag, startPoint x: 636, startPoint y: 167, endPoint x: 625, endPoint y: 319, distance: 152.5
click at [625, 319] on img at bounding box center [440, 214] width 665 height 887
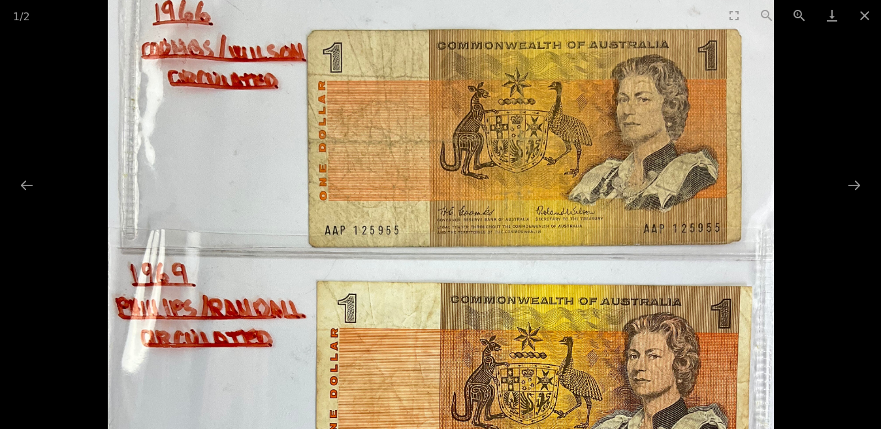
drag, startPoint x: 602, startPoint y: 233, endPoint x: 548, endPoint y: 334, distance: 114.5
click at [548, 334] on img at bounding box center [440, 376] width 665 height 887
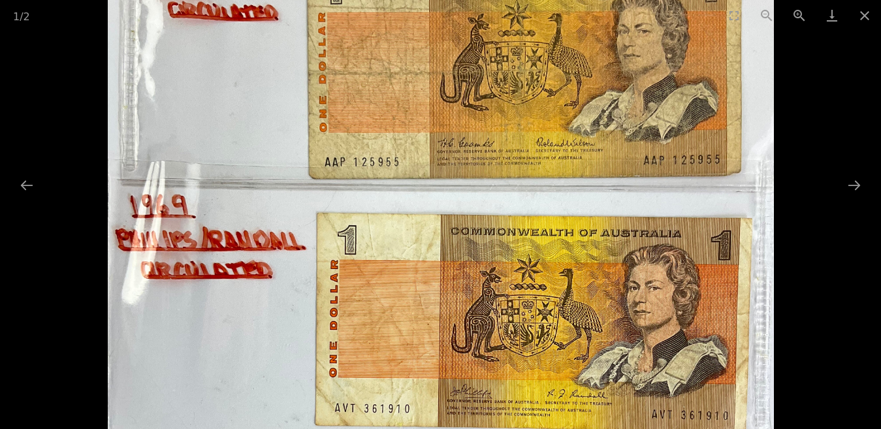
drag, startPoint x: 587, startPoint y: 281, endPoint x: 577, endPoint y: 167, distance: 114.1
click at [577, 167] on img at bounding box center [440, 309] width 665 height 887
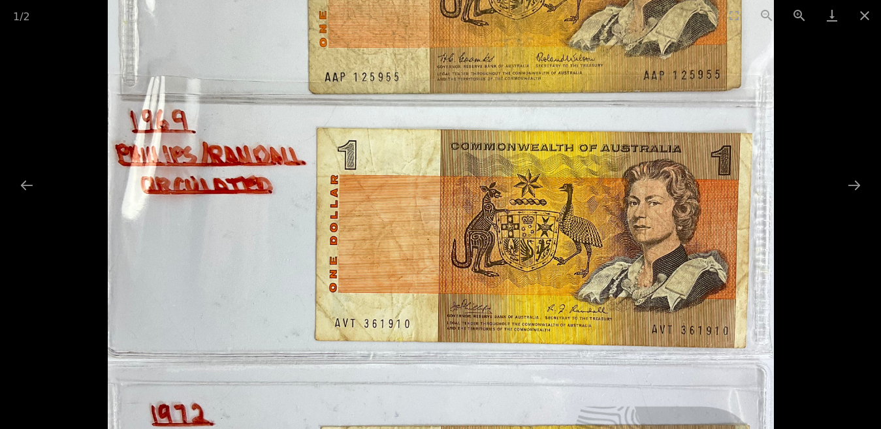
drag, startPoint x: 618, startPoint y: 302, endPoint x: 619, endPoint y: 196, distance: 105.7
click at [619, 196] on img at bounding box center [440, 224] width 665 height 887
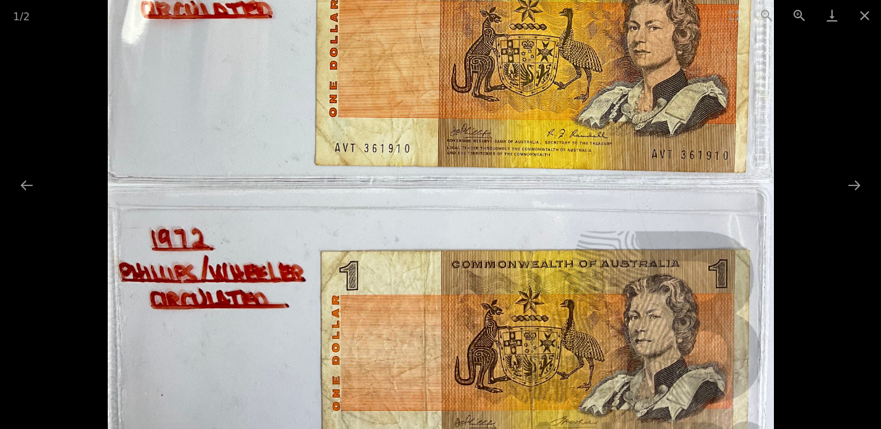
drag, startPoint x: 610, startPoint y: 256, endPoint x: 600, endPoint y: 150, distance: 106.2
click at [600, 153] on img at bounding box center [440, 48] width 665 height 887
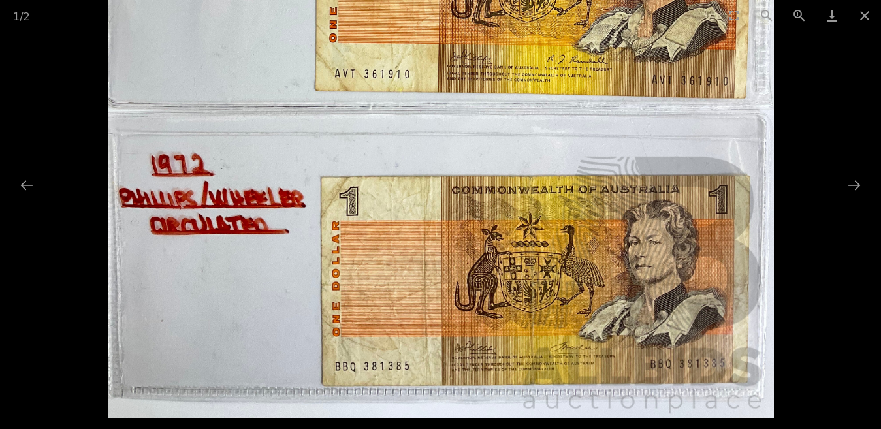
drag, startPoint x: 604, startPoint y: 291, endPoint x: 602, endPoint y: 211, distance: 80.3
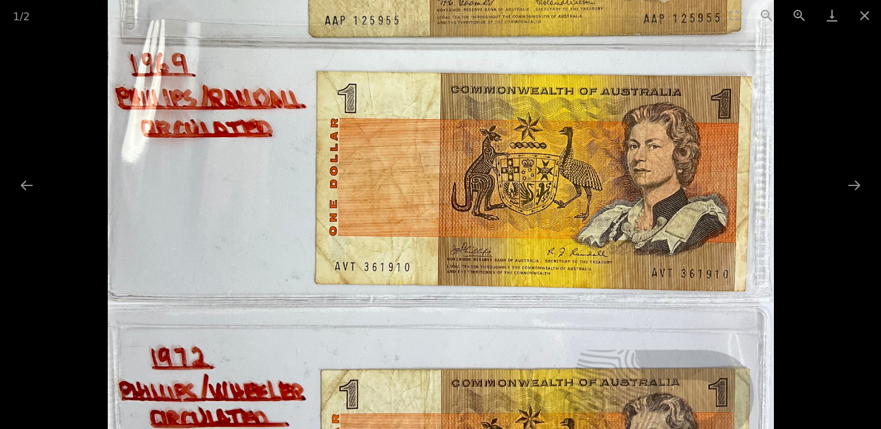
drag, startPoint x: 543, startPoint y: 164, endPoint x: 578, endPoint y: 345, distance: 184.7
click at [578, 345] on img at bounding box center [440, 167] width 665 height 887
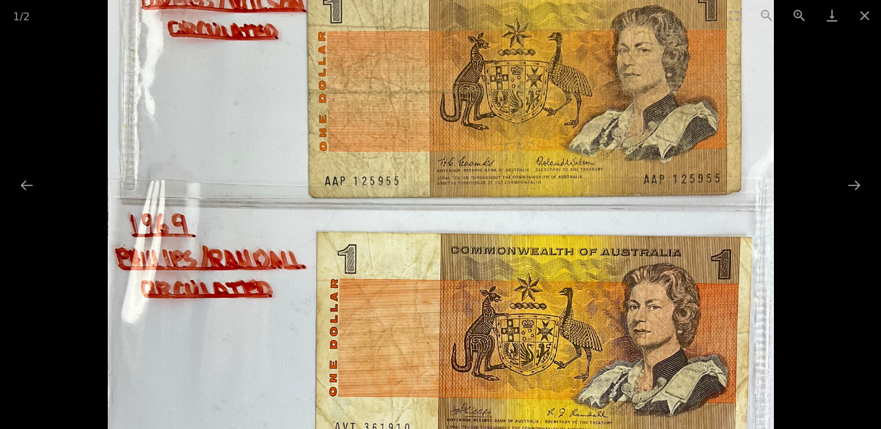
drag, startPoint x: 551, startPoint y: 234, endPoint x: 558, endPoint y: 323, distance: 89.1
click at [558, 323] on img at bounding box center [440, 327] width 665 height 887
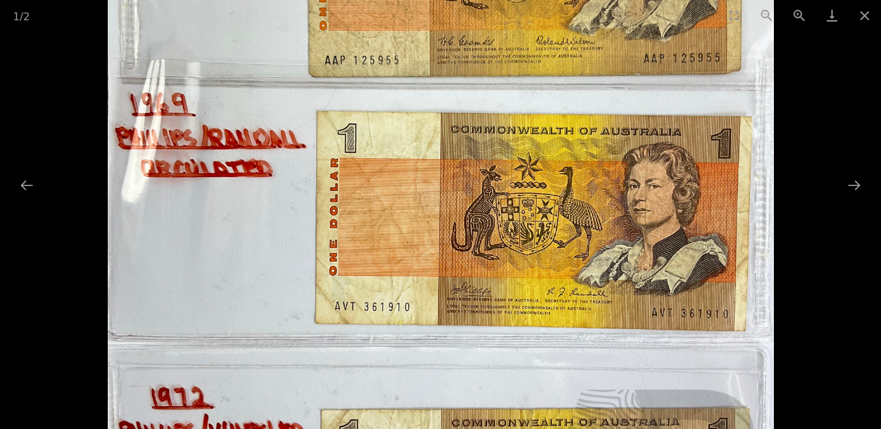
drag, startPoint x: 557, startPoint y: 293, endPoint x: 590, endPoint y: 56, distance: 239.3
click at [589, 59] on img at bounding box center [440, 207] width 665 height 887
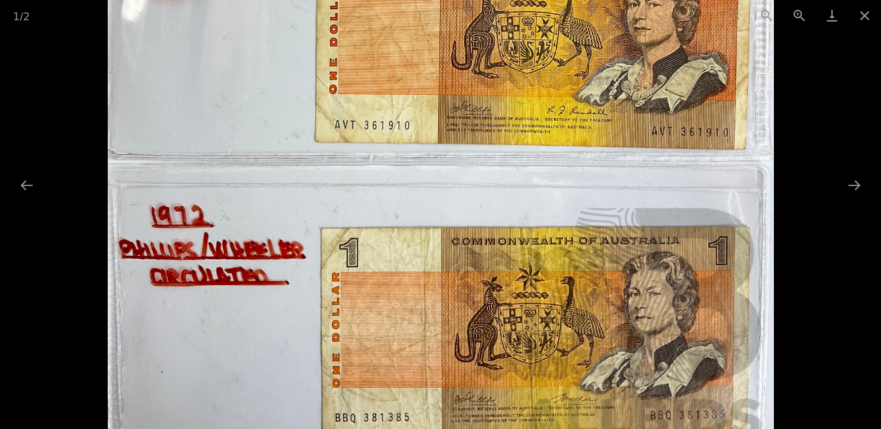
drag, startPoint x: 589, startPoint y: 323, endPoint x: 593, endPoint y: 242, distance: 81.7
click at [593, 242] on img at bounding box center [440, 25] width 665 height 887
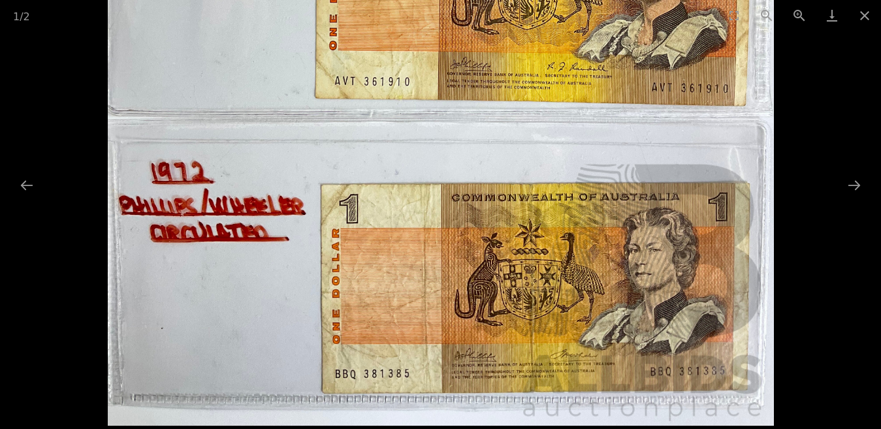
drag, startPoint x: 590, startPoint y: 311, endPoint x: 582, endPoint y: 275, distance: 36.3
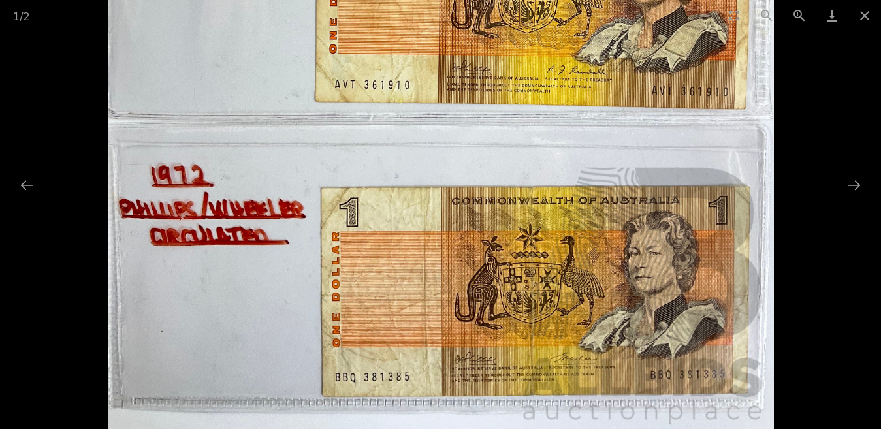
drag, startPoint x: 798, startPoint y: 151, endPoint x: 814, endPoint y: 240, distance: 90.1
click at [814, 240] on div at bounding box center [440, 179] width 881 height 296
click at [767, 10] on button "Zoom out" at bounding box center [766, 15] width 33 height 31
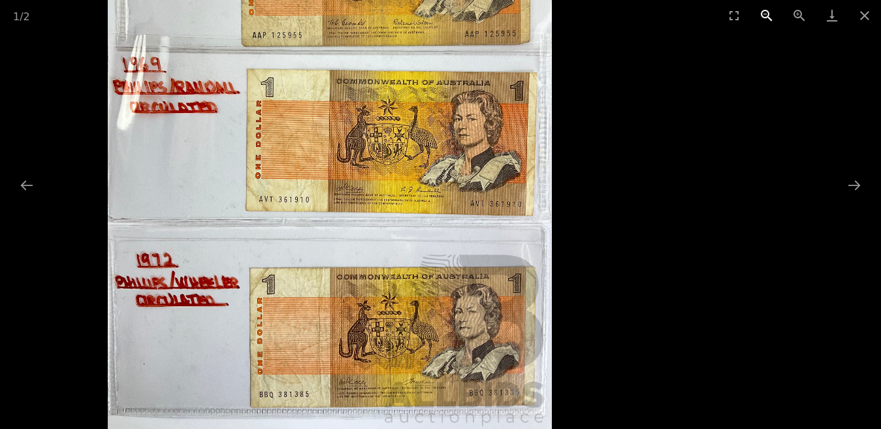
click at [767, 10] on button "Zoom out" at bounding box center [766, 15] width 33 height 31
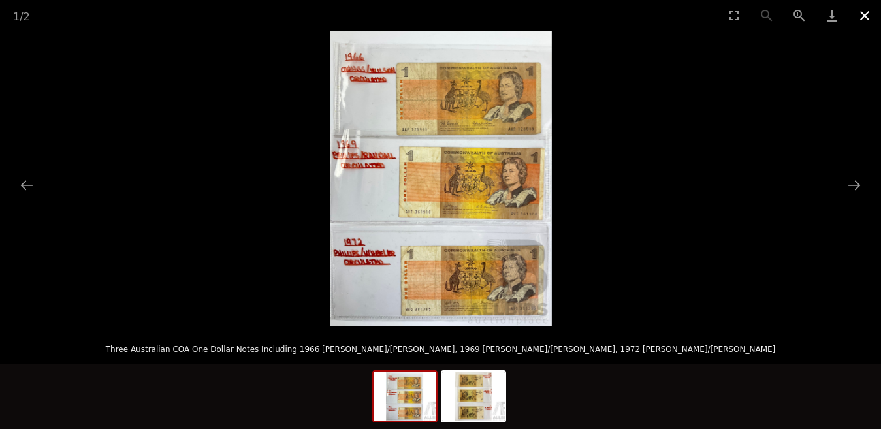
click at [860, 16] on button "Close gallery" at bounding box center [864, 15] width 33 height 31
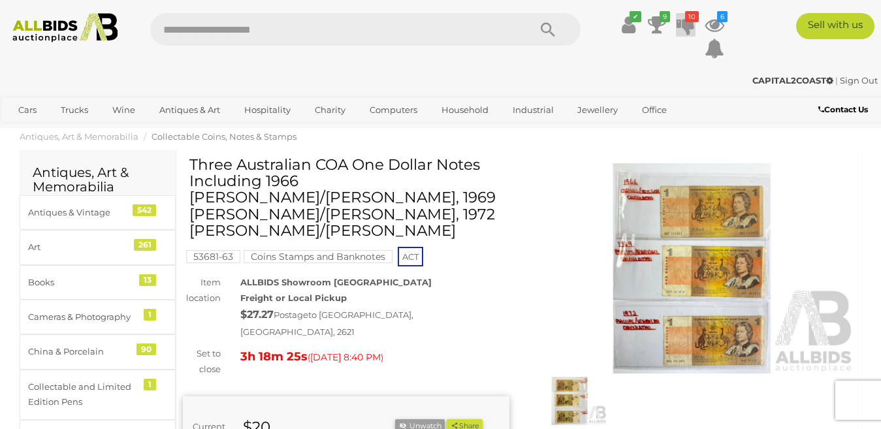
click at [685, 22] on icon at bounding box center [685, 24] width 18 height 23
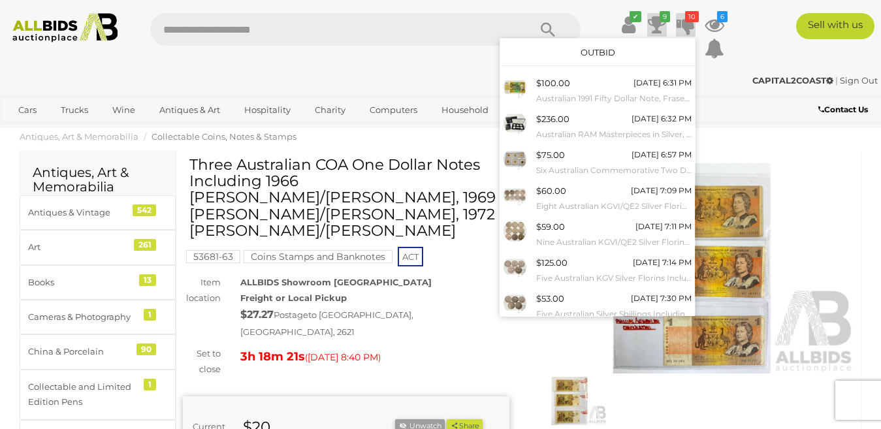
click at [661, 19] on icon "9" at bounding box center [664, 16] width 10 height 11
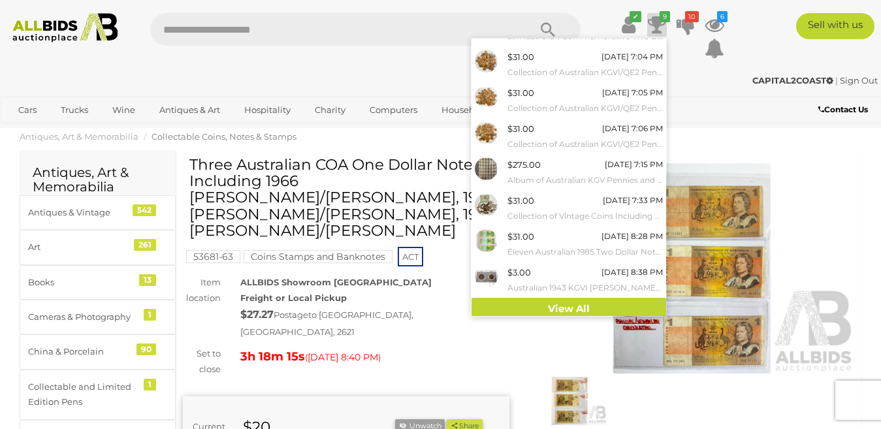
scroll to position [102, 0]
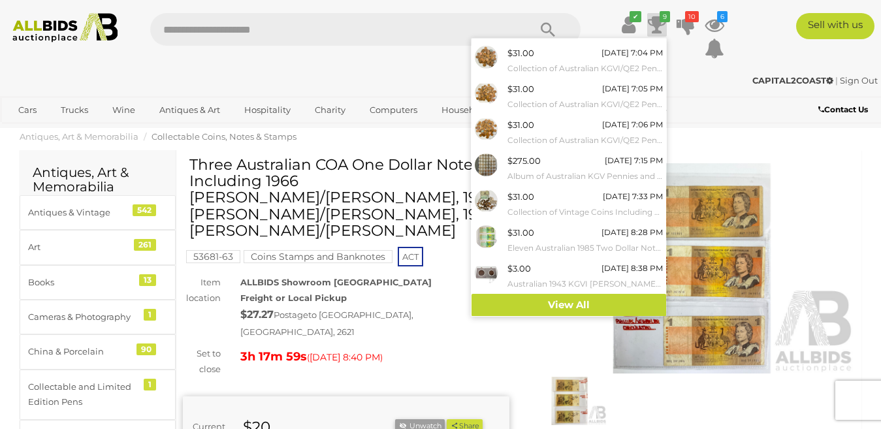
click at [400, 63] on div "✔ 9 10" at bounding box center [440, 40] width 900 height 54
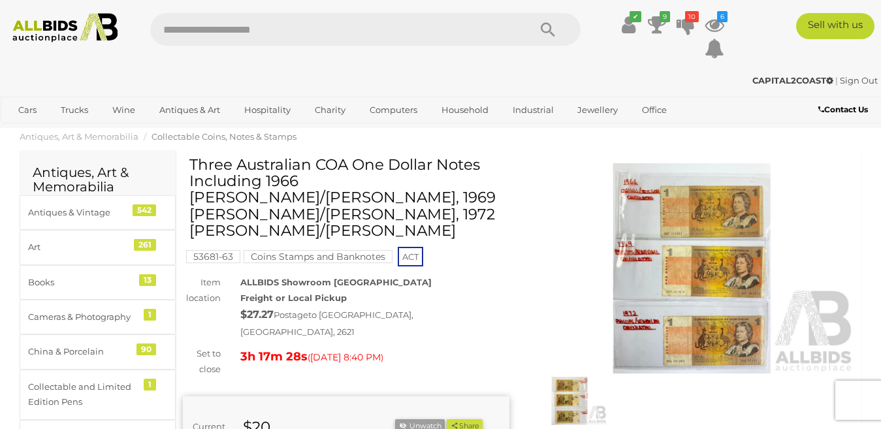
click at [754, 143] on ol "Antiques, Art & Memorabilia Collectable Coins, Notes & Stamps" at bounding box center [440, 137] width 881 height 22
click at [635, 21] on icon "✔" at bounding box center [635, 16] width 12 height 11
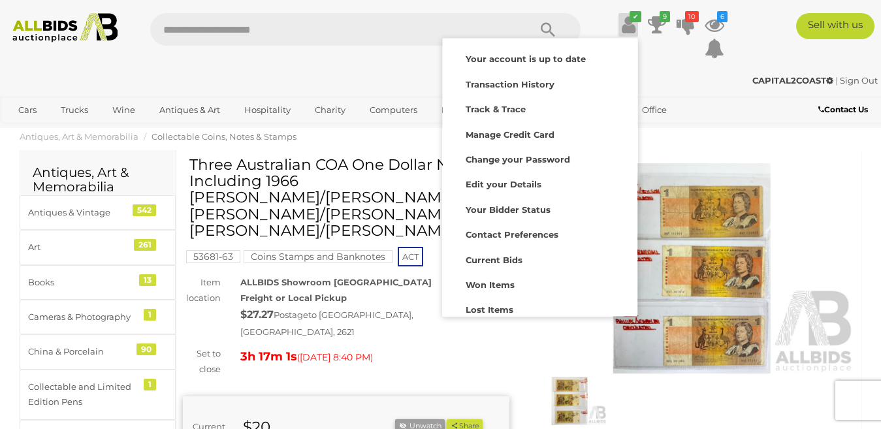
click at [753, 143] on ol "Antiques, Art & Memorabilia Collectable Coins, Notes & Stamps" at bounding box center [440, 137] width 881 height 22
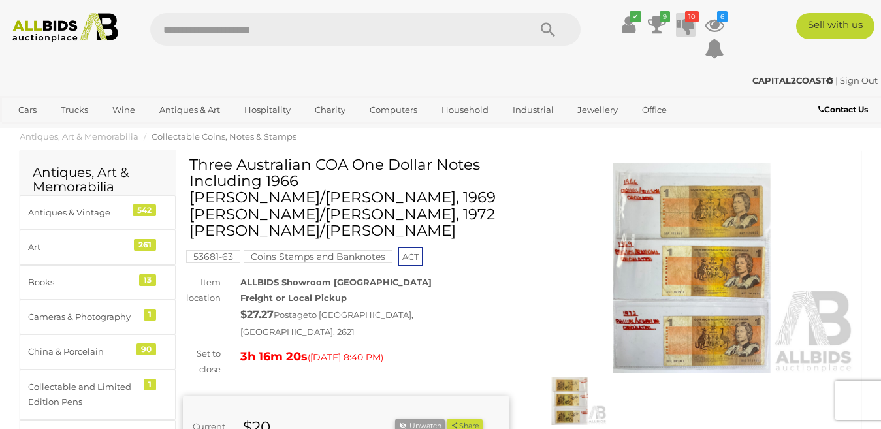
click at [681, 23] on icon at bounding box center [685, 24] width 18 height 23
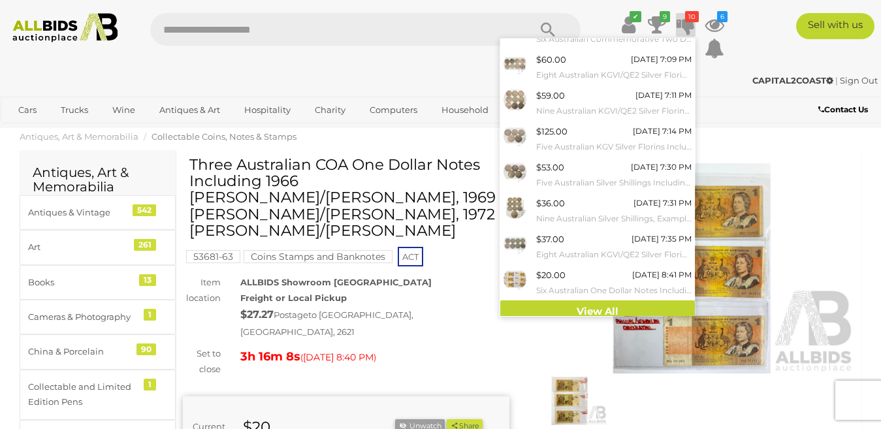
scroll to position [138, 0]
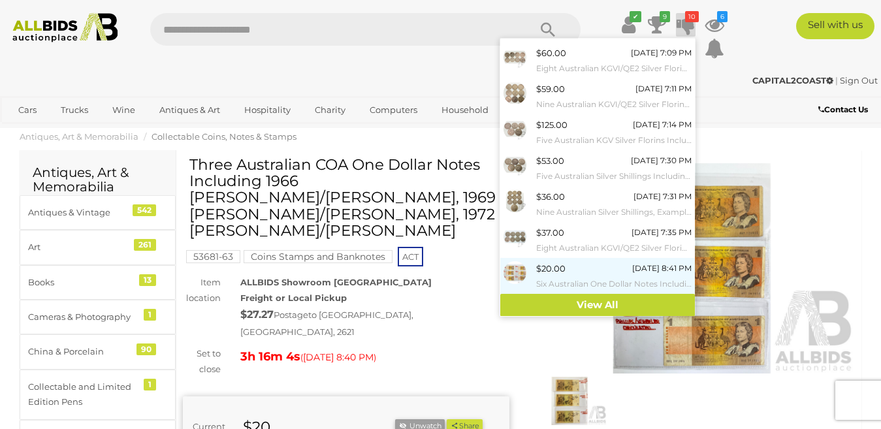
click at [517, 270] on img at bounding box center [514, 272] width 23 height 23
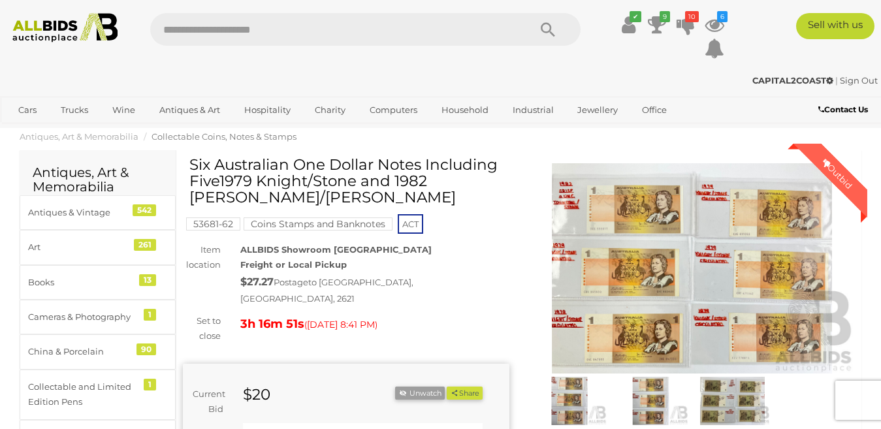
click at [687, 269] on img at bounding box center [692, 268] width 326 height 210
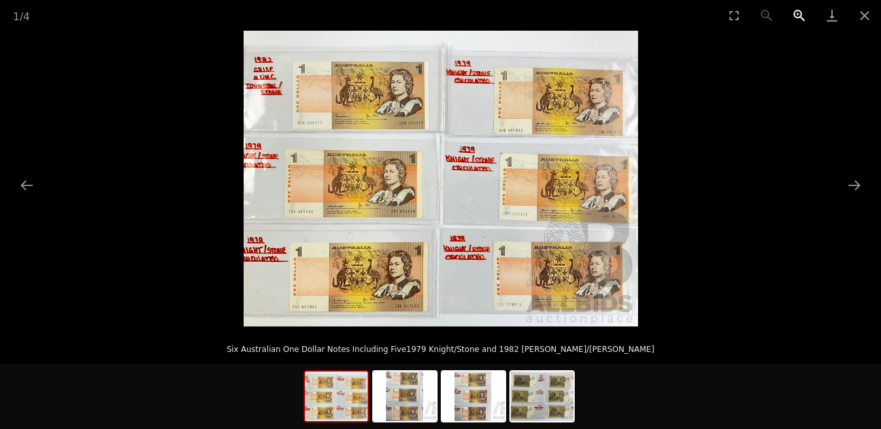
click at [797, 10] on button "Zoom in" at bounding box center [799, 15] width 33 height 31
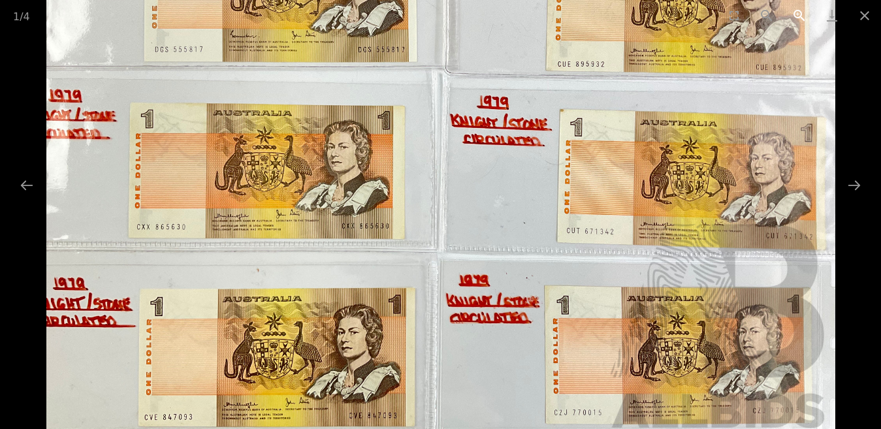
click at [797, 10] on button "Zoom in" at bounding box center [799, 15] width 33 height 31
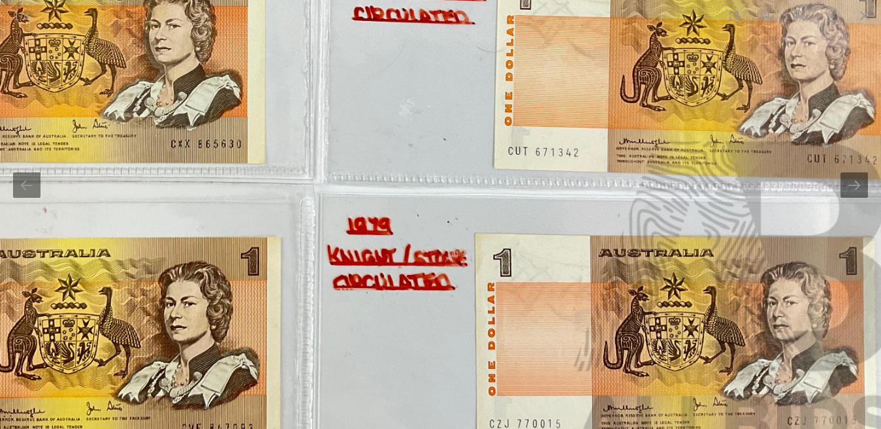
drag, startPoint x: 417, startPoint y: 140, endPoint x: 295, endPoint y: 33, distance: 162.3
click at [295, 35] on img at bounding box center [319, 45] width 1183 height 887
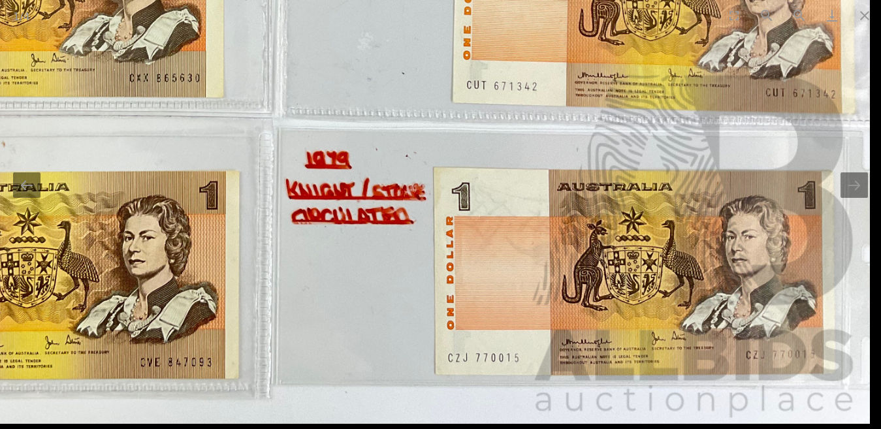
drag, startPoint x: 631, startPoint y: 305, endPoint x: 533, endPoint y: 223, distance: 127.9
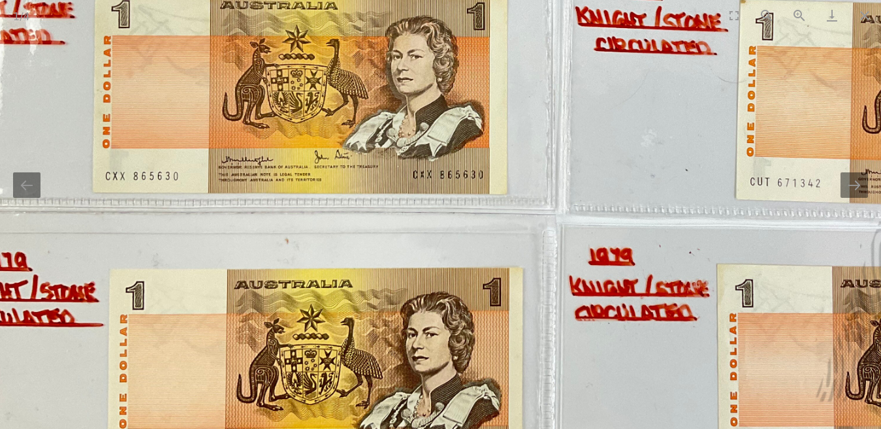
drag, startPoint x: 494, startPoint y: 257, endPoint x: 719, endPoint y: 346, distance: 242.1
click at [719, 346] on img at bounding box center [560, 76] width 1183 height 887
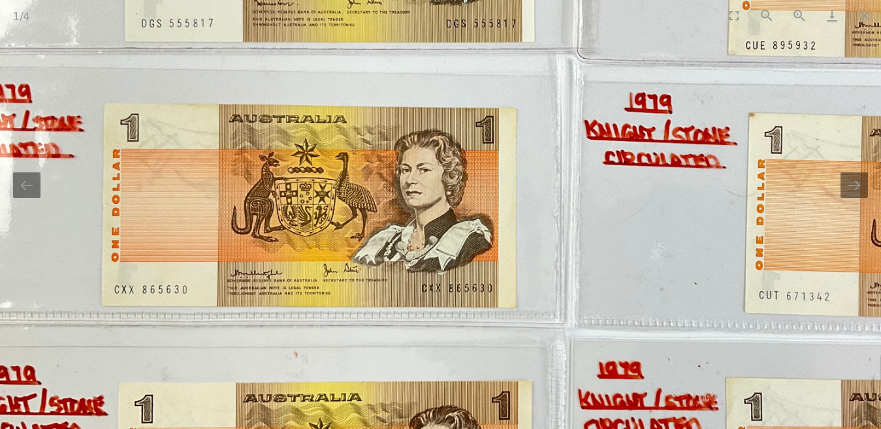
drag, startPoint x: 551, startPoint y: 240, endPoint x: 552, endPoint y: 369, distance: 129.2
click at [552, 369] on img at bounding box center [569, 190] width 1183 height 887
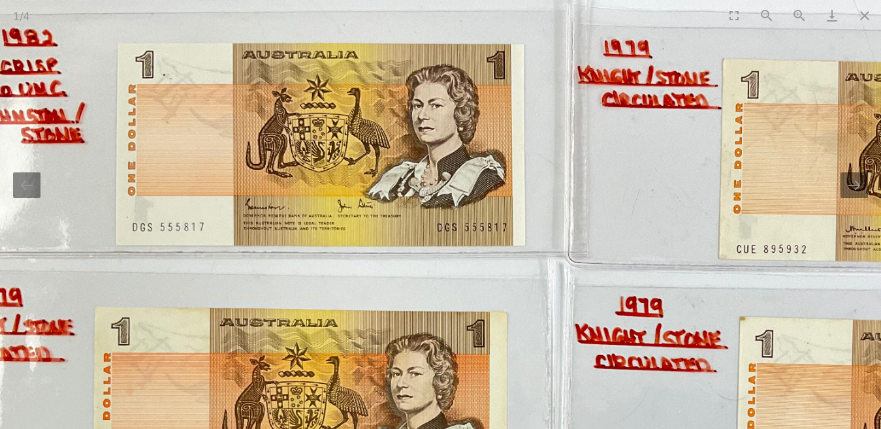
drag, startPoint x: 537, startPoint y: 300, endPoint x: 543, endPoint y: 374, distance: 74.7
click at [542, 373] on img at bounding box center [560, 393] width 1183 height 887
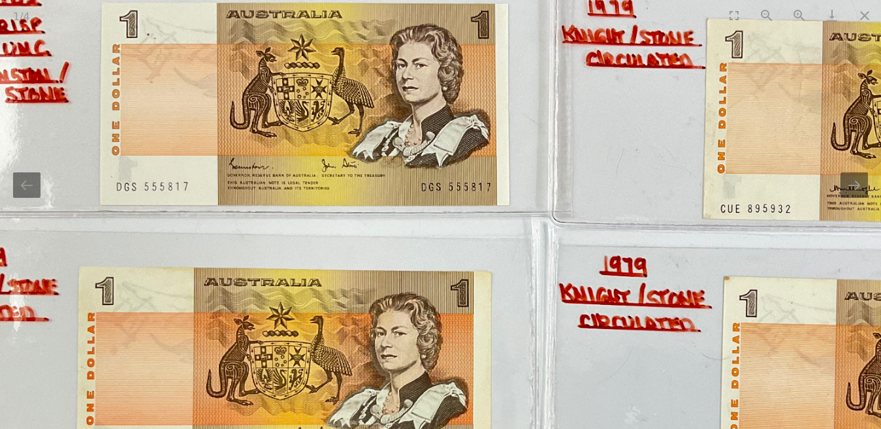
drag, startPoint x: 548, startPoint y: 278, endPoint x: 514, endPoint y: 163, distance: 119.8
click at [519, 169] on img at bounding box center [544, 353] width 1183 height 887
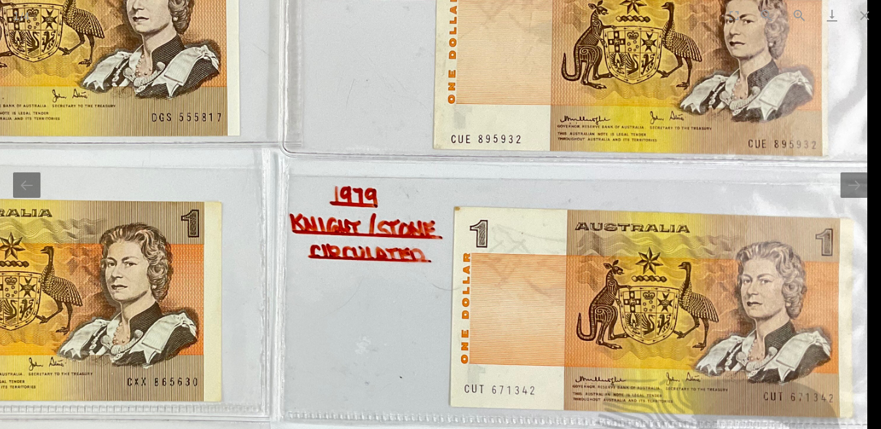
drag, startPoint x: 637, startPoint y: 194, endPoint x: 300, endPoint y: 170, distance: 337.7
click at [300, 163] on img at bounding box center [275, 283] width 1183 height 887
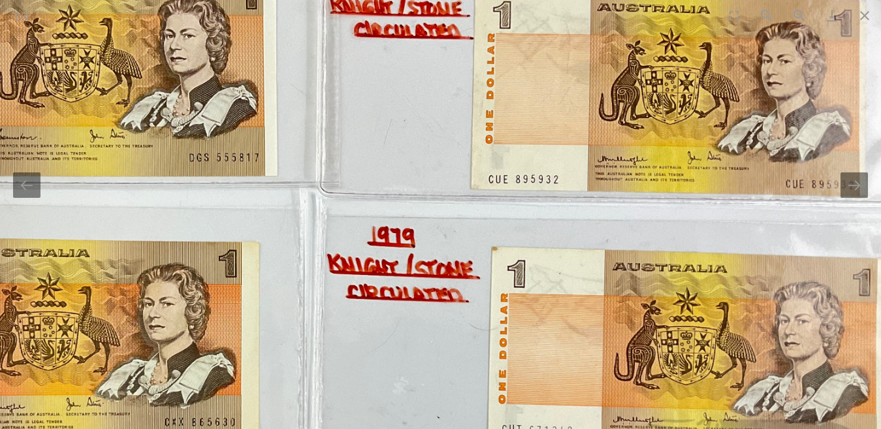
drag, startPoint x: 493, startPoint y: 228, endPoint x: 521, endPoint y: 144, distance: 88.8
click at [521, 157] on img at bounding box center [312, 324] width 1183 height 887
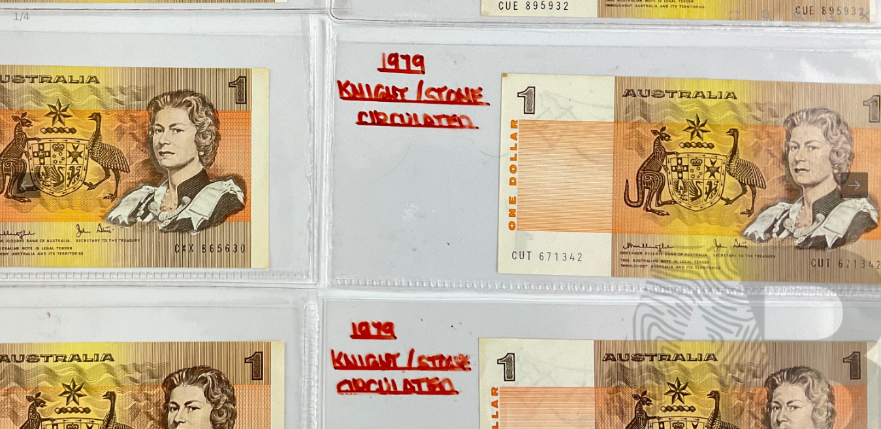
drag, startPoint x: 528, startPoint y: 321, endPoint x: 529, endPoint y: 173, distance: 148.2
click at [529, 182] on img at bounding box center [322, 150] width 1183 height 887
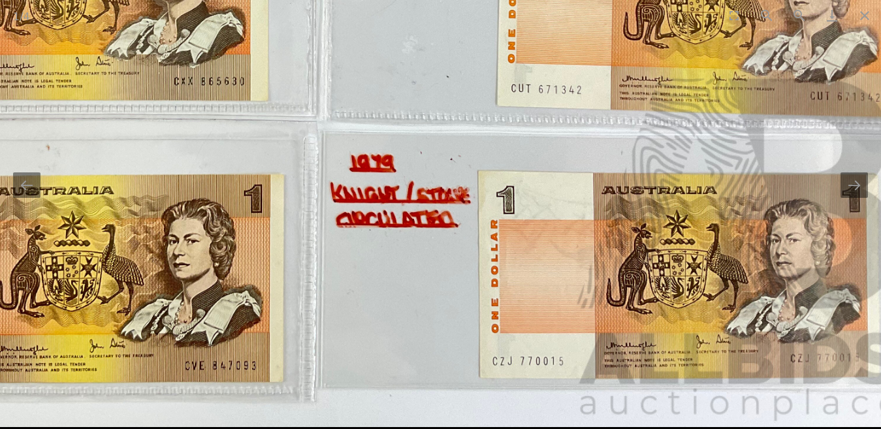
drag, startPoint x: 520, startPoint y: 332, endPoint x: 531, endPoint y: 211, distance: 121.3
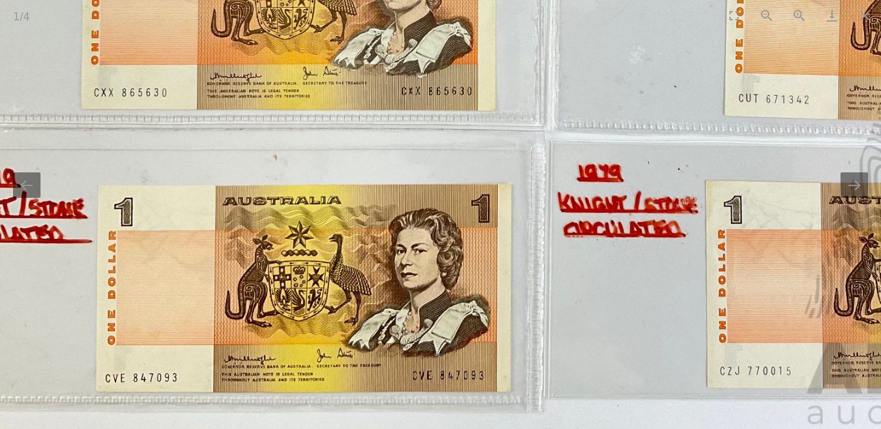
drag, startPoint x: 500, startPoint y: 292, endPoint x: 717, endPoint y: 300, distance: 216.8
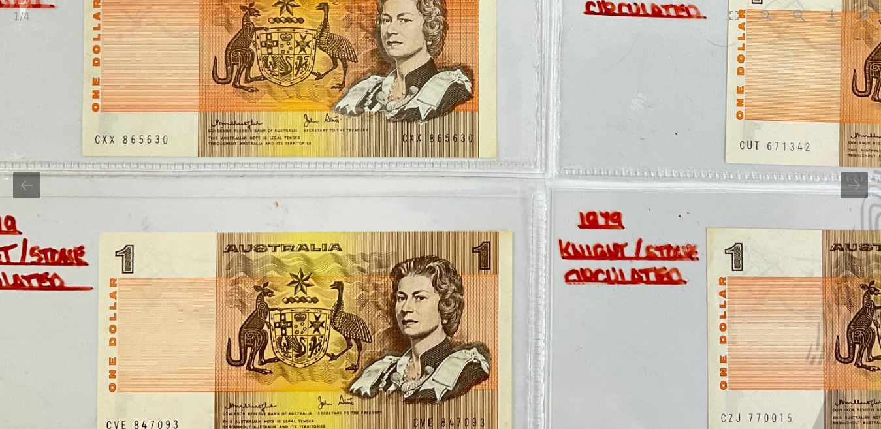
drag, startPoint x: 594, startPoint y: 317, endPoint x: 530, endPoint y: 348, distance: 71.2
click at [536, 349] on img at bounding box center [550, 40] width 1183 height 887
